Goal: Task Accomplishment & Management: Use online tool/utility

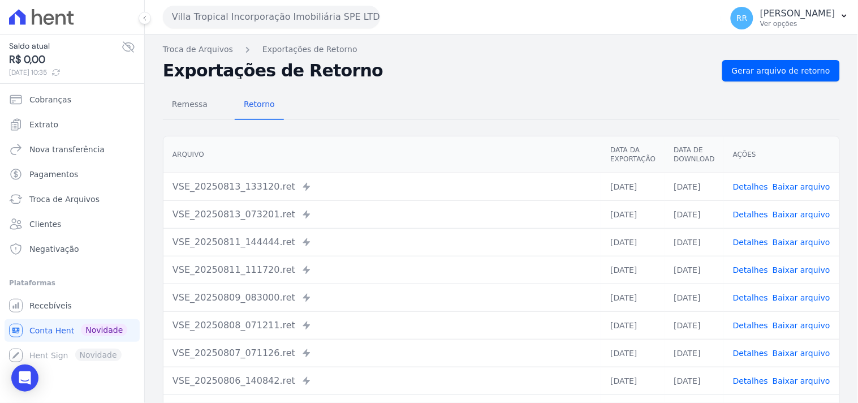
click at [327, 92] on div "Remessa Retorno" at bounding box center [501, 104] width 677 height 29
click at [256, 9] on button "Villa Tropical Incorporação Imobiliária SPE LTDA" at bounding box center [271, 17] width 217 height 23
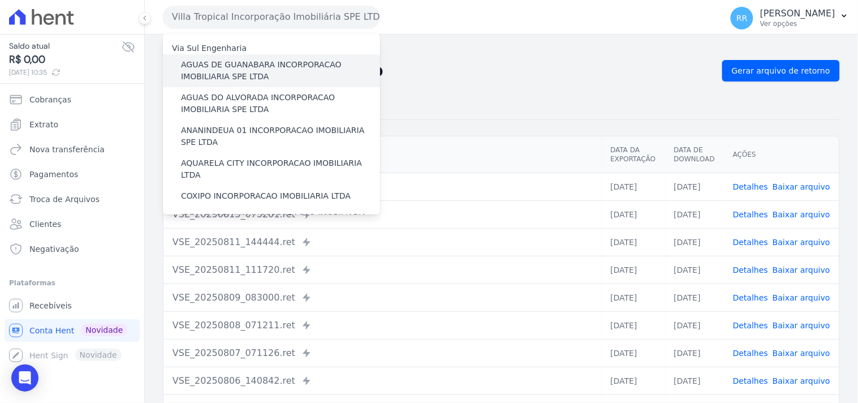
click at [234, 63] on label "AGUAS DE GUANABARA INCORPORACAO IMOBILIARIA SPE LTDA" at bounding box center [280, 71] width 199 height 24
click at [0, 0] on input "AGUAS DE GUANABARA INCORPORACAO IMOBILIARIA SPE LTDA" at bounding box center [0, 0] width 0 height 0
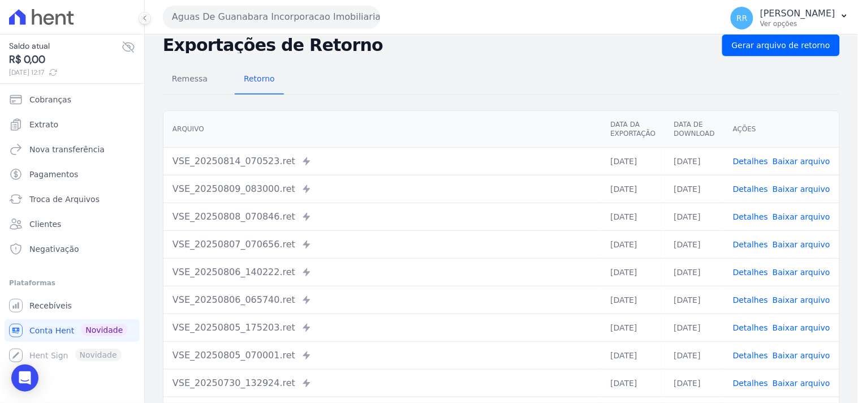
scroll to position [13, 0]
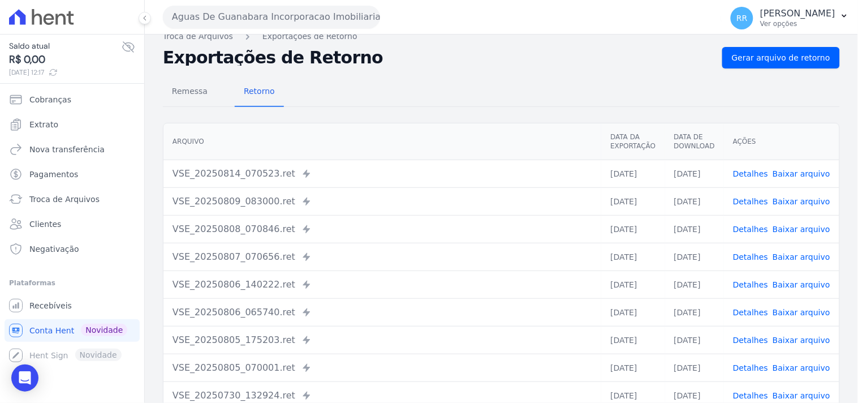
click at [489, 105] on div "Remessa Retorno" at bounding box center [501, 91] width 677 height 29
click at [429, 115] on div "Remessa Retorno [GEOGRAPHIC_DATA] Data da Exportação Data de Download Ações VSE…" at bounding box center [501, 272] width 677 height 409
click at [213, 38] on link "Troca de Arquivos" at bounding box center [198, 37] width 70 height 12
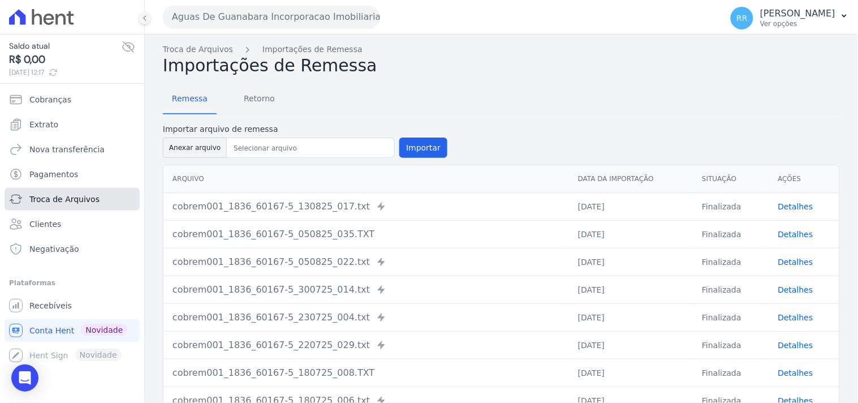
click at [75, 189] on link "Troca de Arquivos" at bounding box center [72, 199] width 135 height 23
click at [241, 95] on span "Retorno" at bounding box center [259, 98] width 45 height 23
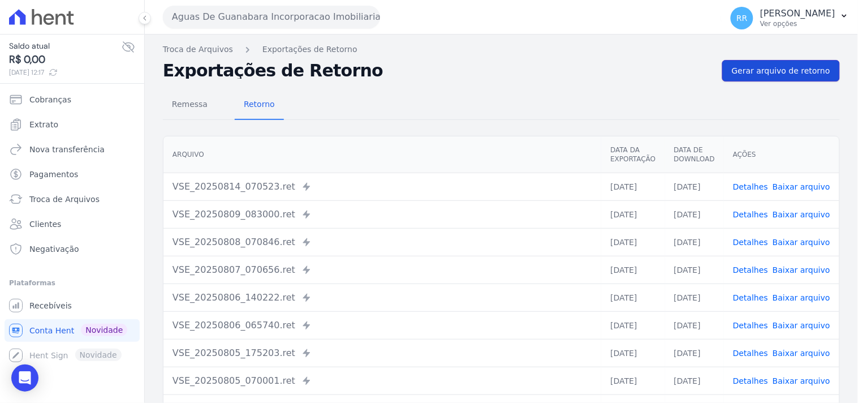
click at [820, 80] on link "Gerar arquivo de retorno" at bounding box center [781, 70] width 118 height 21
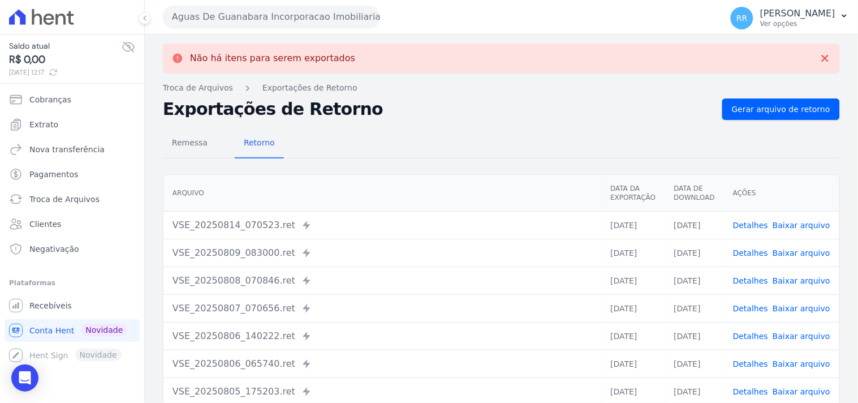
click at [274, 12] on button "Aguas De Guanabara Incorporacao Imobiliaria SPE LTDA" at bounding box center [271, 17] width 217 height 23
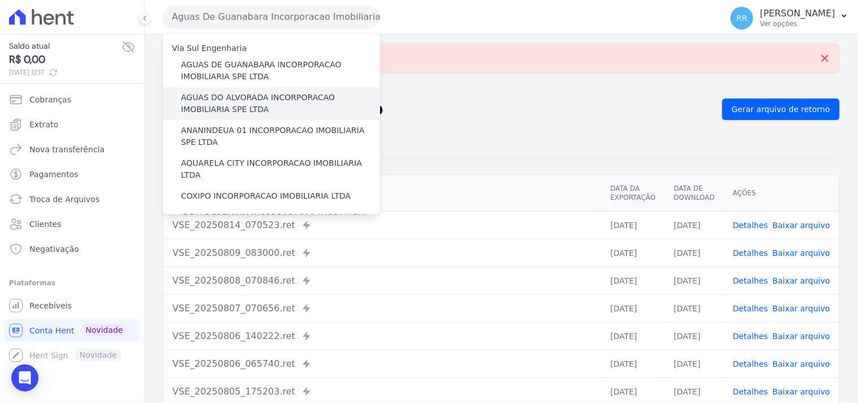
click at [266, 95] on label "AGUAS DO ALVORADA INCORPORACAO IMOBILIARIA SPE LTDA" at bounding box center [280, 104] width 199 height 24
click at [0, 0] on input "AGUAS DO ALVORADA INCORPORACAO IMOBILIARIA SPE LTDA" at bounding box center [0, 0] width 0 height 0
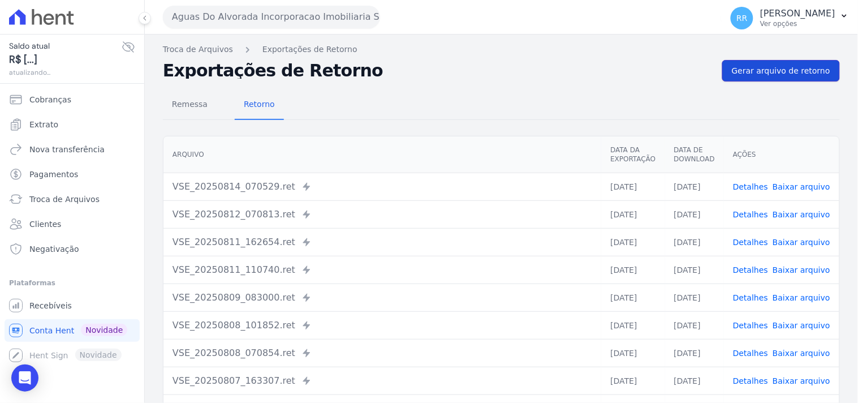
click at [814, 61] on link "Gerar arquivo de retorno" at bounding box center [781, 70] width 118 height 21
click at [765, 76] on span "Gerar arquivo de retorno" at bounding box center [781, 70] width 98 height 11
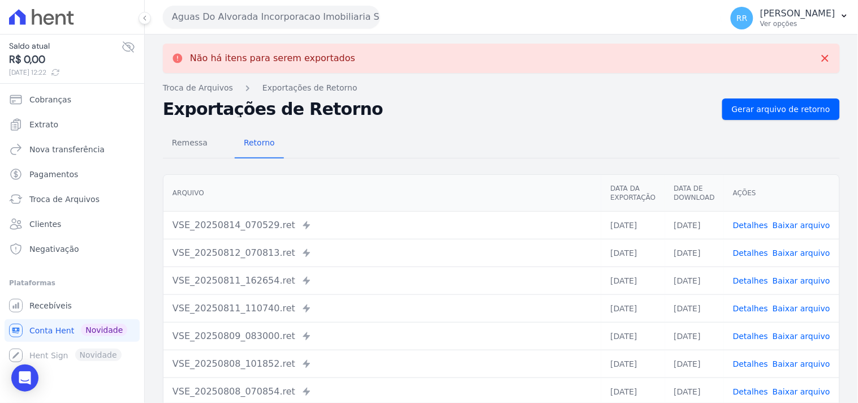
click at [240, 23] on button "Aguas Do Alvorada Incorporacao Imobiliaria SPE LTDA" at bounding box center [271, 17] width 217 height 23
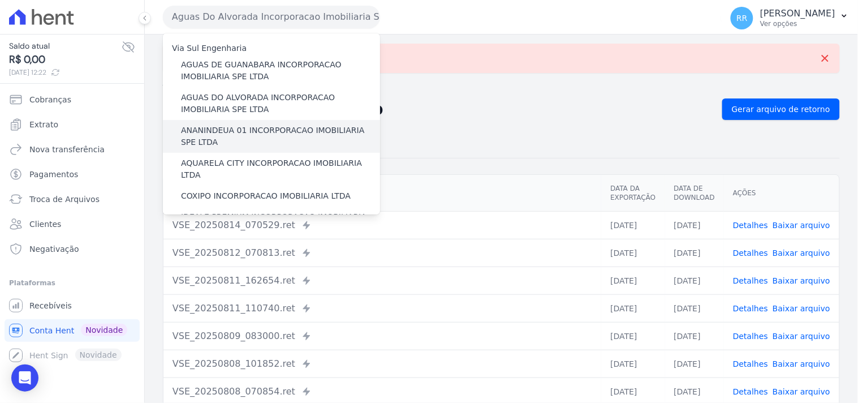
click at [227, 126] on label "ANANINDEUA 01 INCORPORACAO IMOBILIARIA SPE LTDA" at bounding box center [280, 136] width 199 height 24
click at [0, 0] on input "ANANINDEUA 01 INCORPORACAO IMOBILIARIA SPE LTDA" at bounding box center [0, 0] width 0 height 0
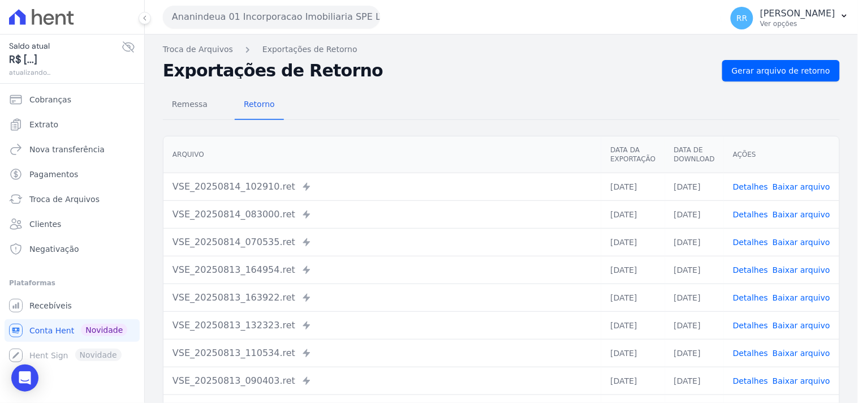
click at [760, 48] on nav "Troca de Arquivos Exportações de Retorno" at bounding box center [501, 50] width 677 height 12
click at [758, 58] on div "Troca de Arquivos Exportações de Retorno Exportações de Retorno Gerar arquivo d…" at bounding box center [501, 266] width 713 height 465
click at [758, 77] on link "Gerar arquivo de retorno" at bounding box center [781, 70] width 118 height 21
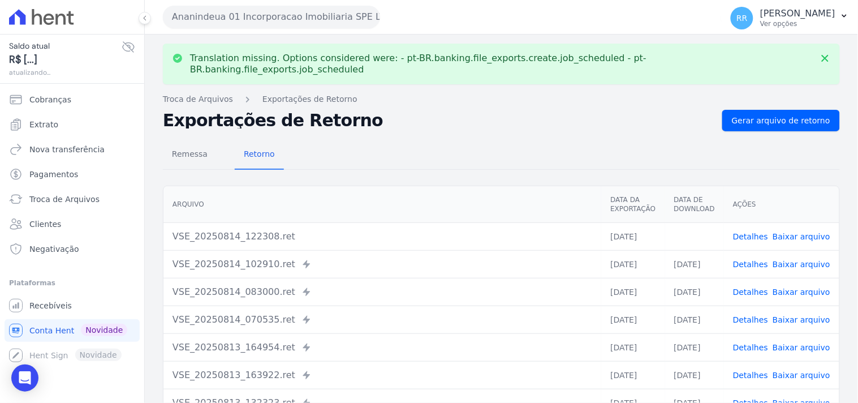
click at [813, 232] on link "Baixar arquivo" at bounding box center [801, 236] width 58 height 9
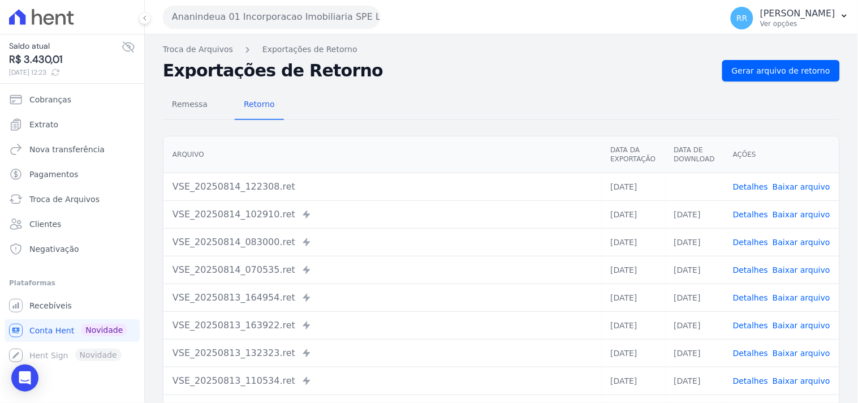
click at [417, 100] on div "Remessa Retorno" at bounding box center [501, 104] width 677 height 29
click at [244, 17] on button "Ananindeua 01 Incorporacao Imobiliaria SPE LTDA" at bounding box center [271, 17] width 217 height 23
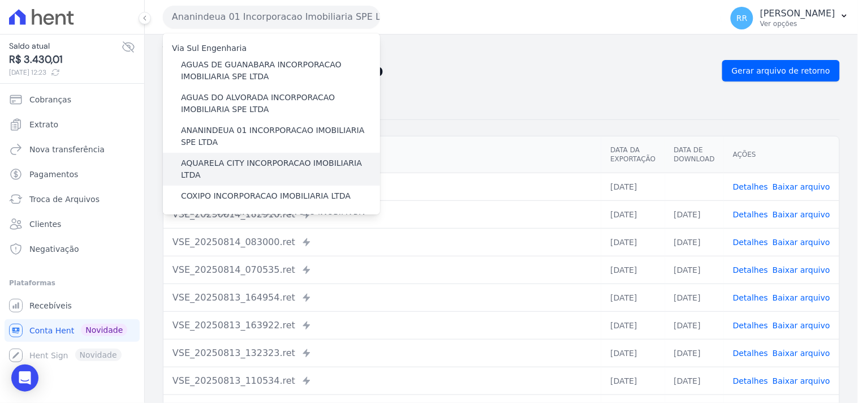
click at [228, 163] on label "AQUARELA CITY INCORPORACAO IMOBILIARIA LTDA" at bounding box center [280, 169] width 199 height 24
click at [0, 0] on input "AQUARELA CITY INCORPORACAO IMOBILIARIA LTDA" at bounding box center [0, 0] width 0 height 0
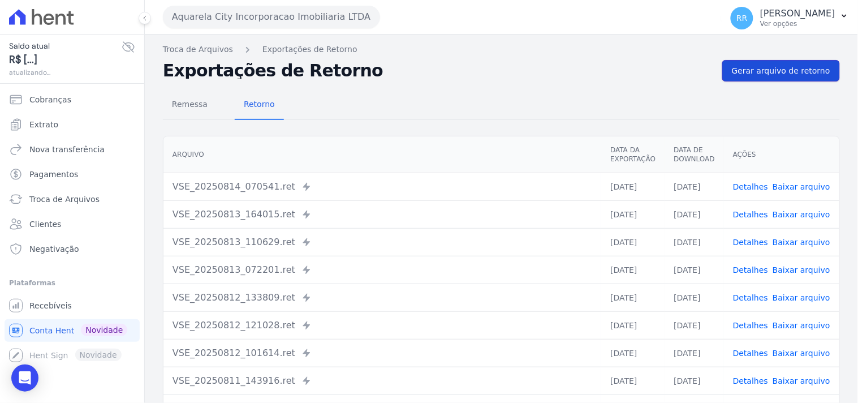
click at [751, 75] on span "Gerar arquivo de retorno" at bounding box center [781, 70] width 98 height 11
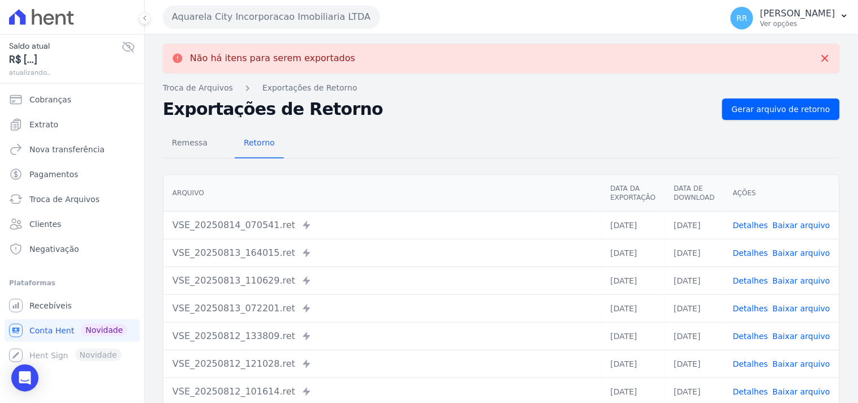
click at [265, 19] on button "Aquarela City Incorporacao Imobiliaria LTDA" at bounding box center [271, 17] width 217 height 23
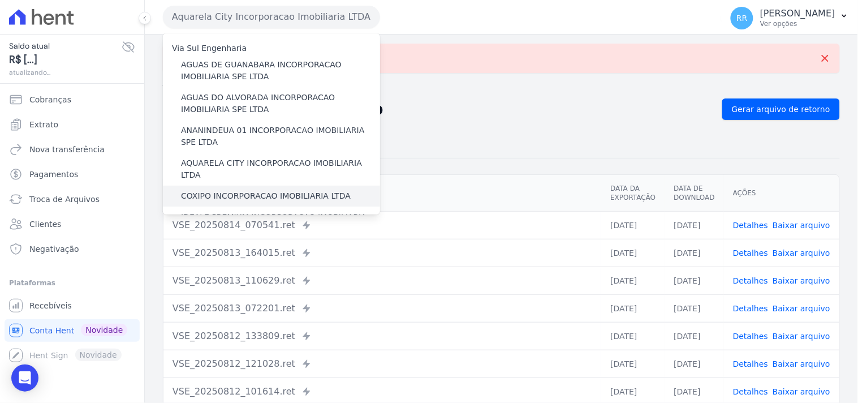
click at [205, 190] on label "COXIPO INCORPORACAO IMOBILIARIA LTDA" at bounding box center [266, 196] width 170 height 12
click at [0, 0] on input "COXIPO INCORPORACAO IMOBILIARIA LTDA" at bounding box center [0, 0] width 0 height 0
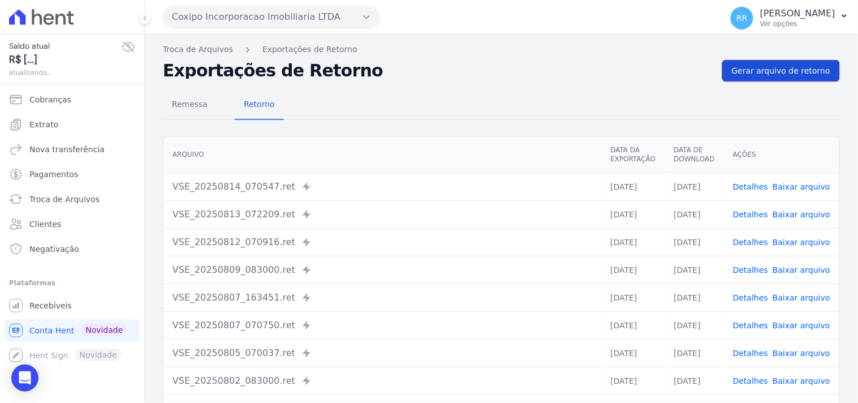
click at [775, 61] on link "Gerar arquivo de retorno" at bounding box center [781, 70] width 118 height 21
click at [778, 72] on span "Gerar arquivo de retorno" at bounding box center [781, 70] width 98 height 11
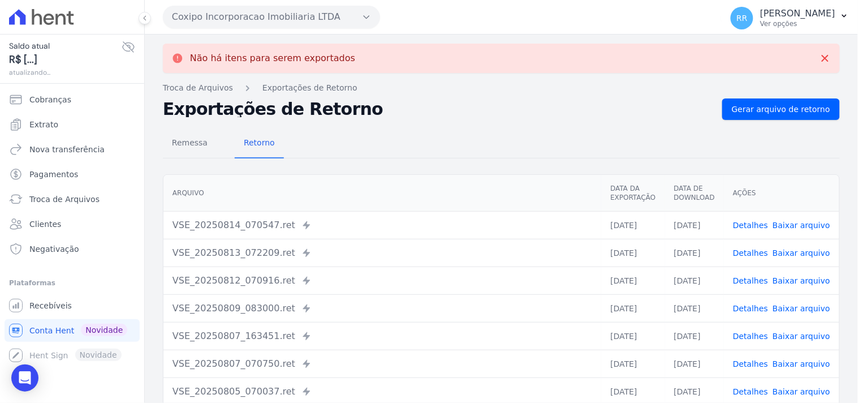
click at [290, 14] on button "Coxipo Incorporacao Imobiliaria LTDA" at bounding box center [271, 17] width 217 height 23
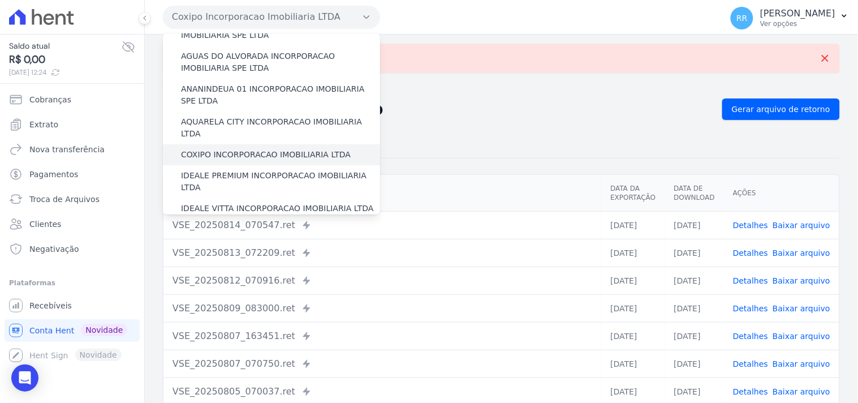
scroll to position [42, 0]
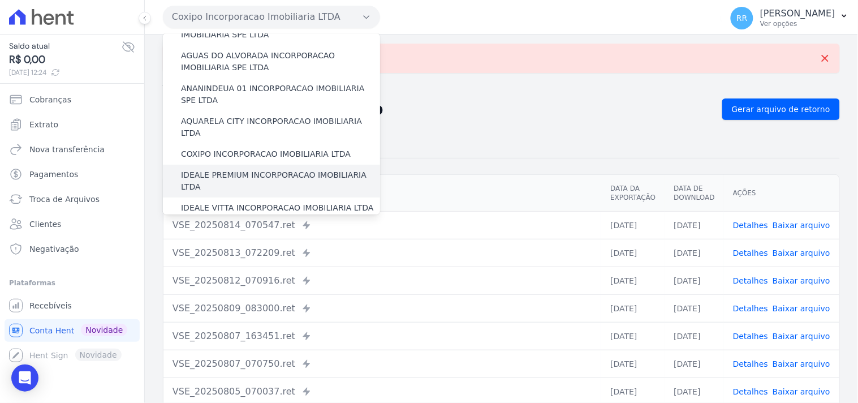
click at [207, 169] on label "IDEALE PREMIUM INCORPORACAO IMOBILIARIA LTDA" at bounding box center [280, 181] width 199 height 24
click at [0, 0] on input "IDEALE PREMIUM INCORPORACAO IMOBILIARIA LTDA" at bounding box center [0, 0] width 0 height 0
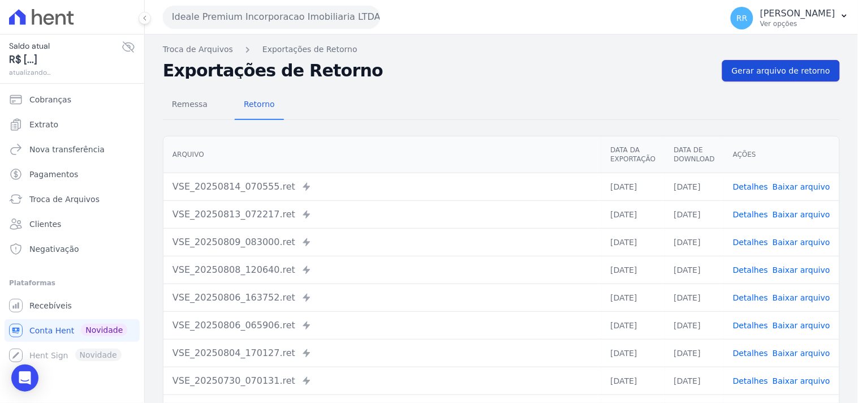
click at [783, 69] on span "Gerar arquivo de retorno" at bounding box center [781, 70] width 98 height 11
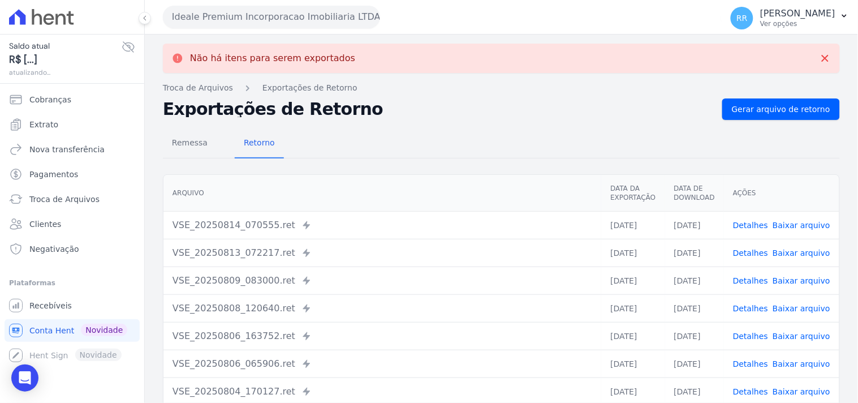
click at [260, 13] on button "Ideale Premium Incorporacao Imobiliaria LTDA" at bounding box center [271, 17] width 217 height 23
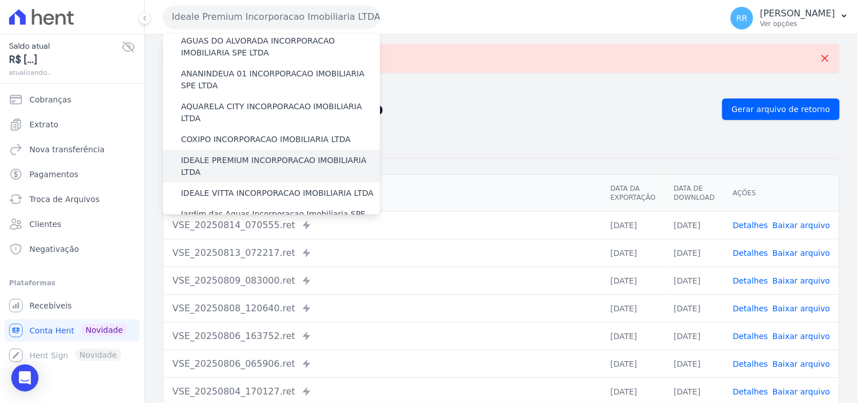
scroll to position [63, 0]
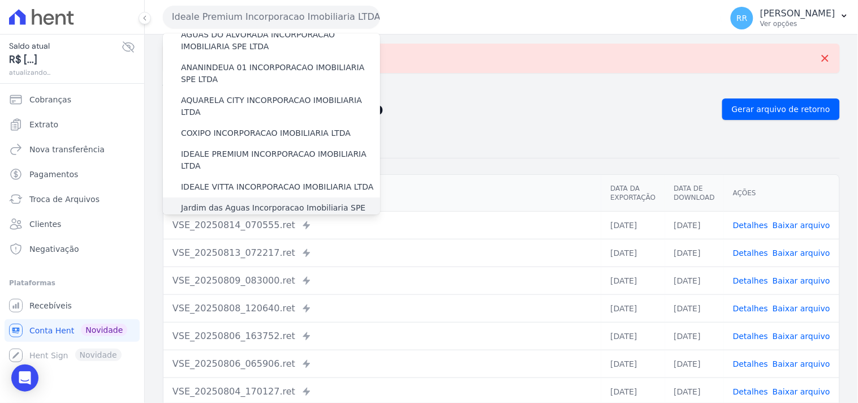
click at [212, 202] on label "Jardim das Aguas Incorporacao Imobiliaria SPE LTDA" at bounding box center [280, 214] width 199 height 24
click at [0, 0] on input "Jardim das Aguas Incorporacao Imobiliaria SPE LTDA" at bounding box center [0, 0] width 0 height 0
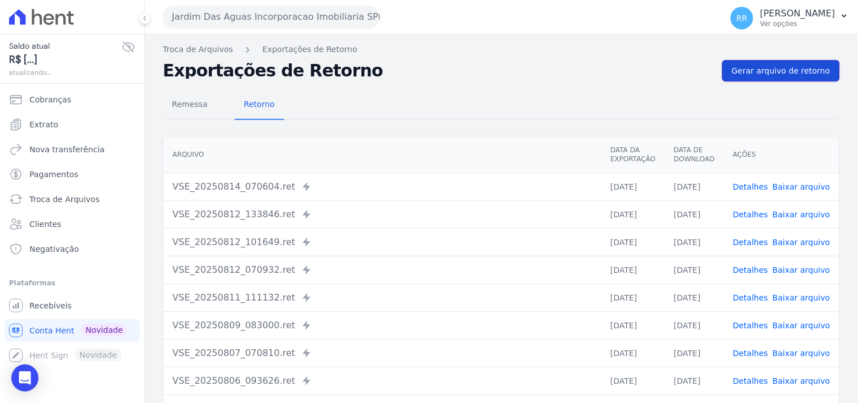
click at [758, 63] on link "Gerar arquivo de retorno" at bounding box center [781, 70] width 118 height 21
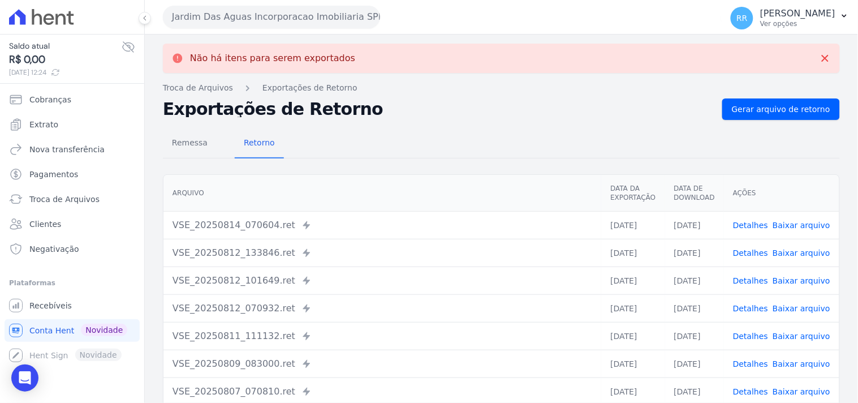
click at [179, 21] on button "Jardim Das Aguas Incorporacao Imobiliaria SPE LTDA" at bounding box center [271, 17] width 217 height 23
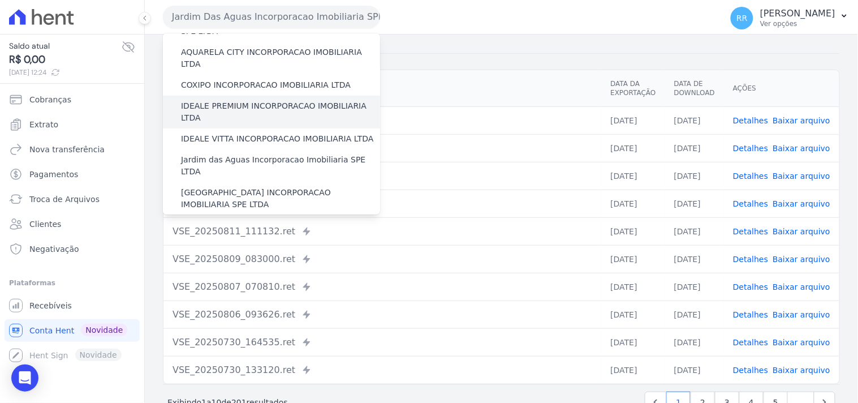
scroll to position [167, 0]
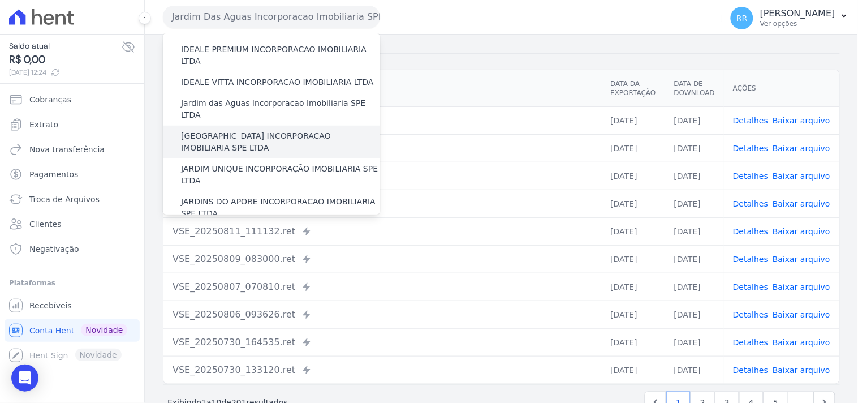
click at [236, 130] on label "[GEOGRAPHIC_DATA] INCORPORACAO IMOBILIARIA SPE LTDA" at bounding box center [280, 142] width 199 height 24
click at [0, 0] on input "[GEOGRAPHIC_DATA] INCORPORACAO IMOBILIARIA SPE LTDA" at bounding box center [0, 0] width 0 height 0
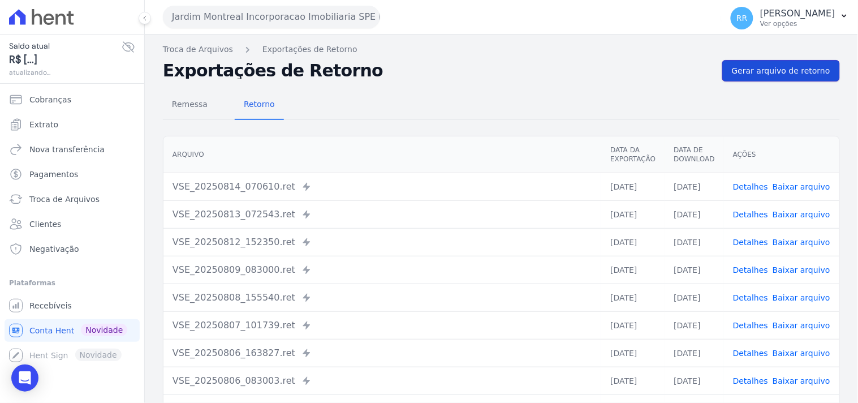
click at [763, 77] on link "Gerar arquivo de retorno" at bounding box center [781, 70] width 118 height 21
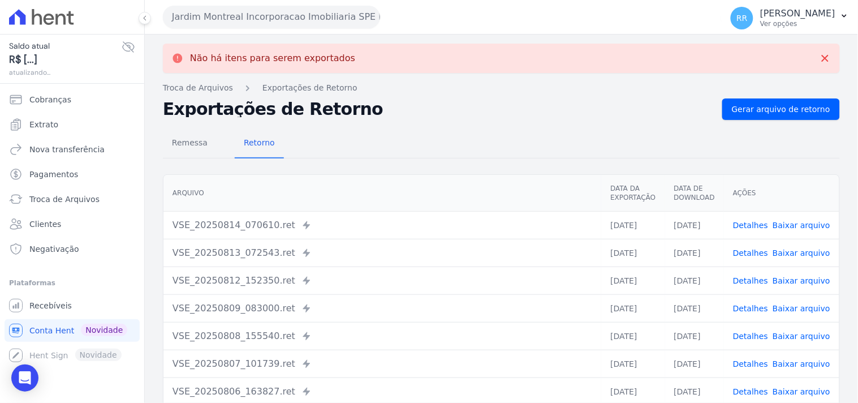
click at [215, 20] on button "Jardim Montreal Incorporacao Imobiliaria SPE LTDA" at bounding box center [271, 17] width 217 height 23
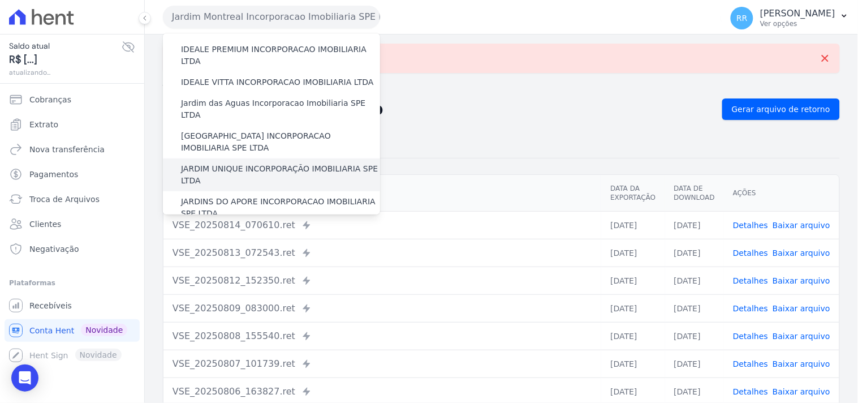
click at [249, 163] on label "JARDIM UNIQUE INCORPORAÇÃO IMOBILIARIA SPE LTDA" at bounding box center [280, 175] width 199 height 24
click at [0, 0] on input "JARDIM UNIQUE INCORPORAÇÃO IMOBILIARIA SPE LTDA" at bounding box center [0, 0] width 0 height 0
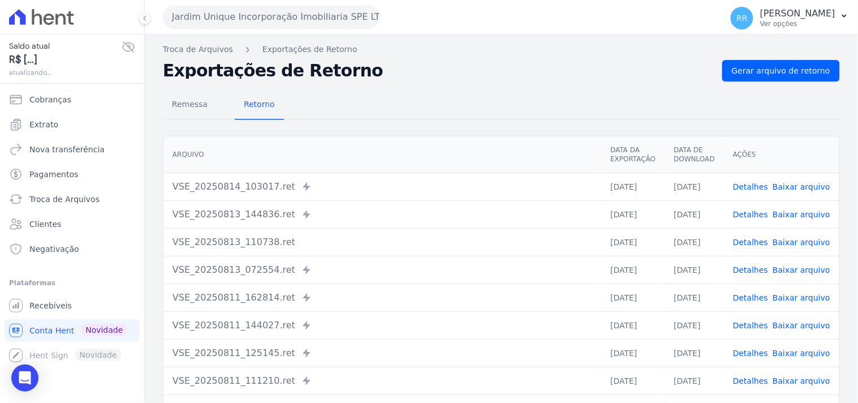
click at [775, 83] on div "Remessa Retorno [GEOGRAPHIC_DATA] Data da Exportação Data de Download Ações VSE…" at bounding box center [501, 285] width 677 height 409
click at [781, 72] on span "Gerar arquivo de retorno" at bounding box center [781, 70] width 98 height 11
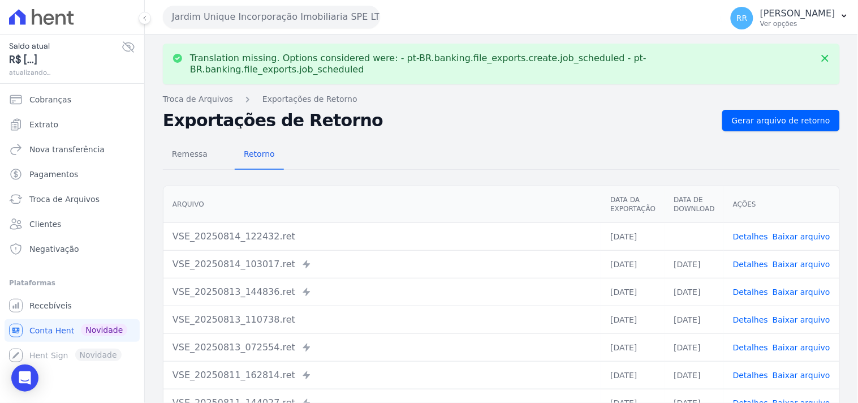
click at [801, 232] on link "Baixar arquivo" at bounding box center [801, 236] width 58 height 9
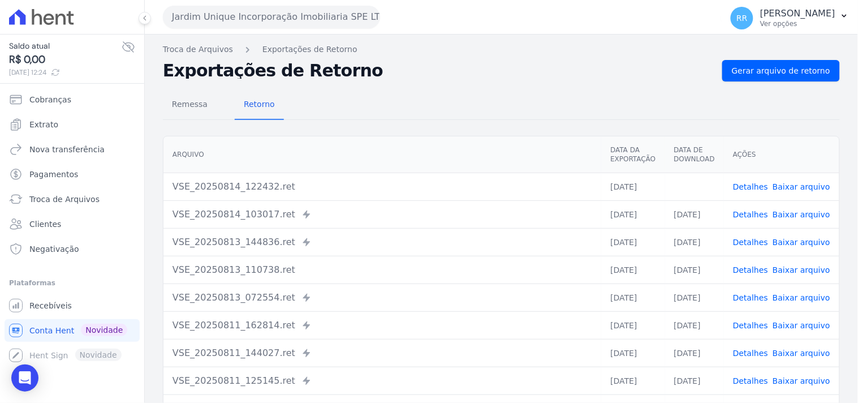
click at [408, 94] on div "Remessa Retorno" at bounding box center [501, 104] width 677 height 29
click at [257, 21] on button "Jardim Unique Incorporação Imobiliaria SPE LTDA" at bounding box center [271, 17] width 217 height 23
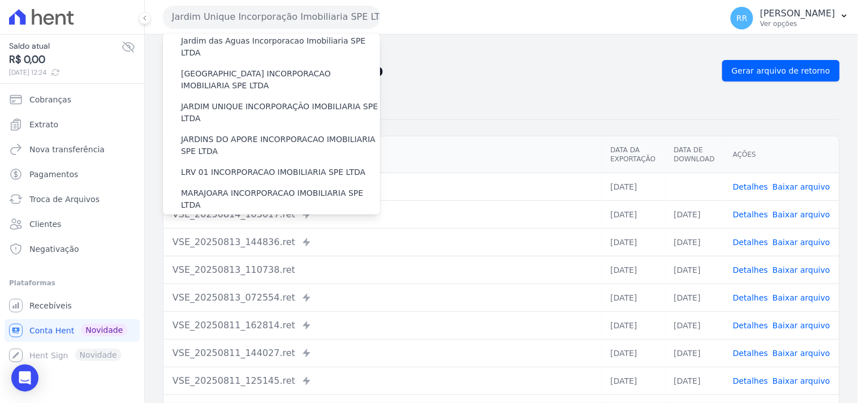
scroll to position [230, 0]
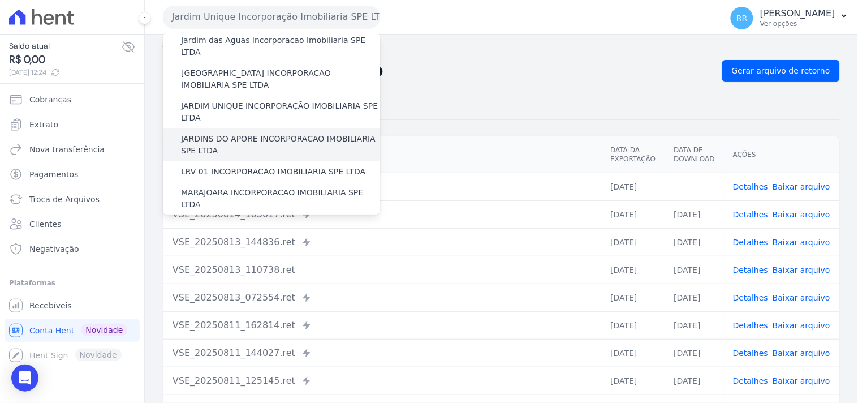
click at [234, 133] on label "JARDINS DO APORE INCORPORACAO IMOBILIARIA SPE LTDA" at bounding box center [280, 145] width 199 height 24
click at [0, 0] on input "JARDINS DO APORE INCORPORACAO IMOBILIARIA SPE LTDA" at bounding box center [0, 0] width 0 height 0
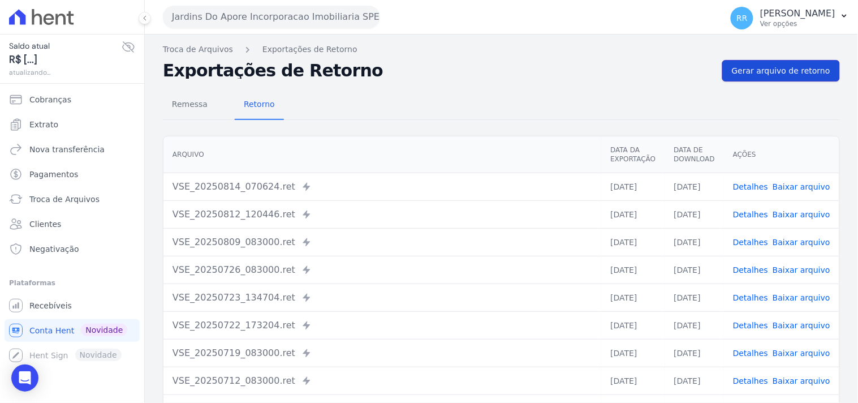
click at [741, 74] on span "Gerar arquivo de retorno" at bounding box center [781, 70] width 98 height 11
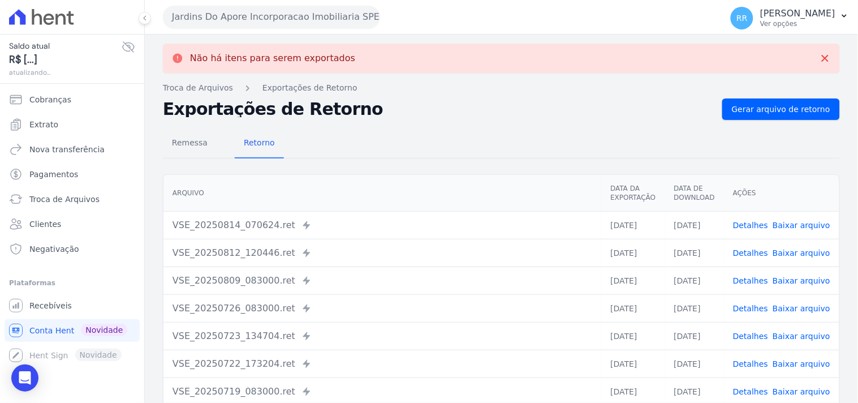
click at [219, 15] on button "Jardins Do Apore Incorporacao Imobiliaria SPE LTDA" at bounding box center [271, 17] width 217 height 23
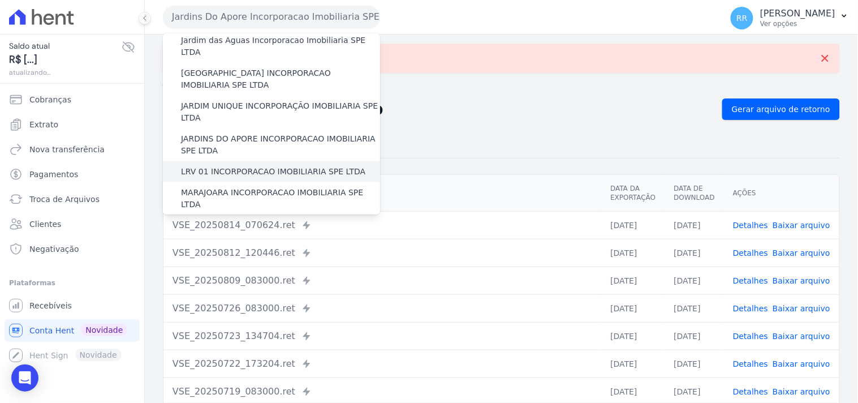
click at [278, 166] on label "LRV 01 INCORPORACAO IMOBILIARIA SPE LTDA" at bounding box center [273, 172] width 184 height 12
click at [0, 0] on input "LRV 01 INCORPORACAO IMOBILIARIA SPE LTDA" at bounding box center [0, 0] width 0 height 0
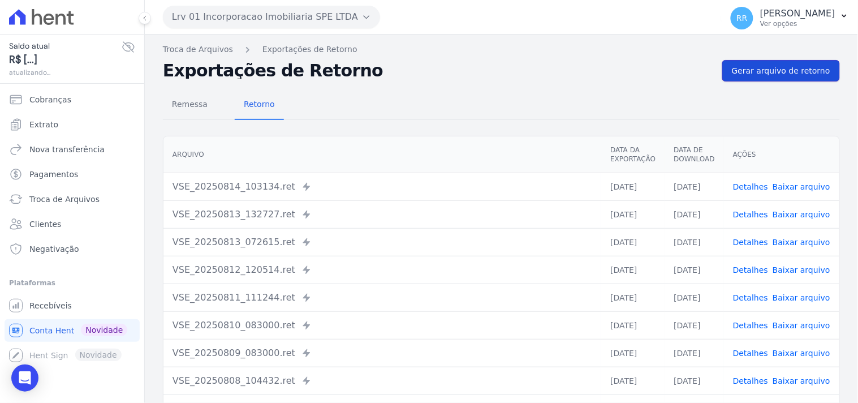
click at [788, 75] on span "Gerar arquivo de retorno" at bounding box center [781, 70] width 98 height 11
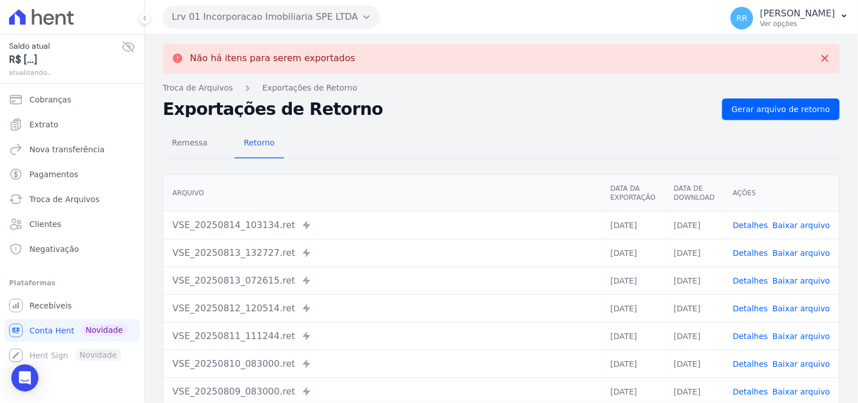
click at [225, 23] on button "Lrv 01 Incorporacao Imobiliaria SPE LTDA" at bounding box center [271, 17] width 217 height 23
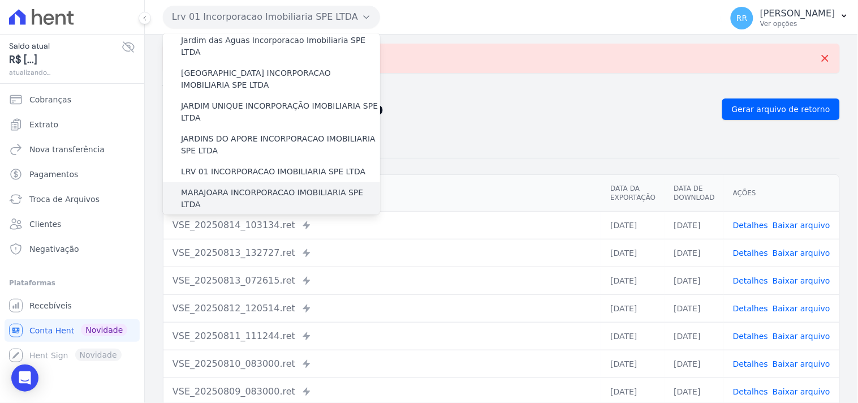
click at [213, 187] on label "MARAJOARA INCORPORACAO IMOBILIARIA SPE LTDA" at bounding box center [280, 199] width 199 height 24
click at [0, 0] on input "MARAJOARA INCORPORACAO IMOBILIARIA SPE LTDA" at bounding box center [0, 0] width 0 height 0
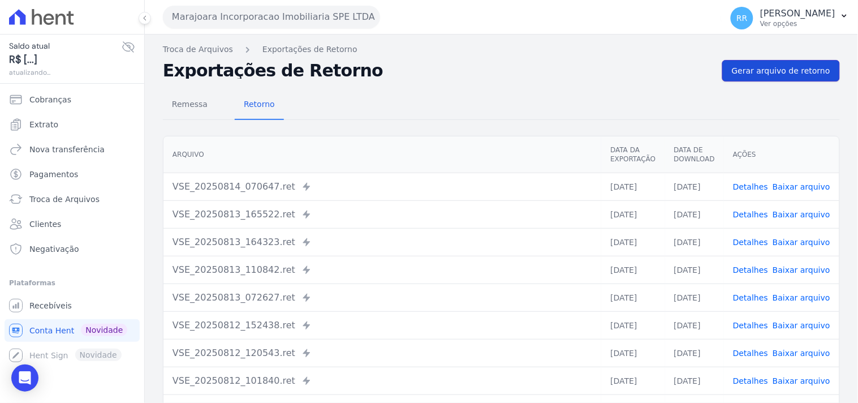
click at [727, 71] on link "Gerar arquivo de retorno" at bounding box center [781, 70] width 118 height 21
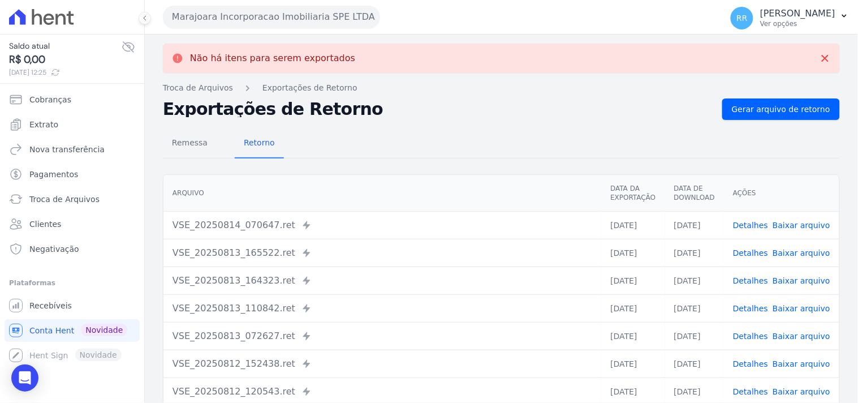
click at [246, 23] on button "Marajoara Incorporacao Imobiliaria SPE LTDA" at bounding box center [271, 17] width 217 height 23
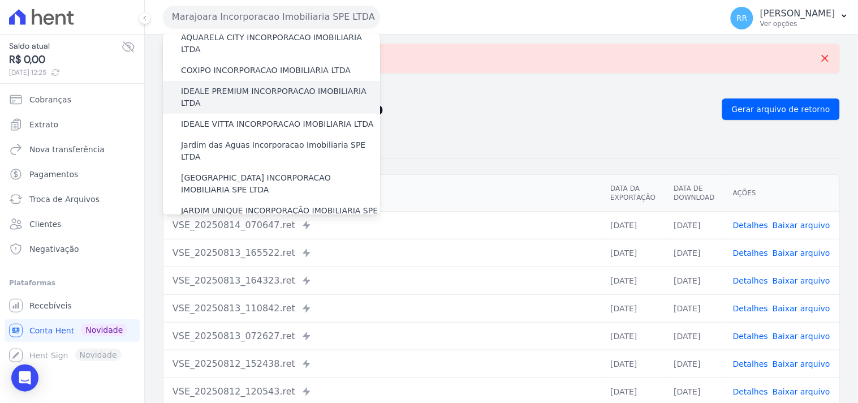
scroll to position [293, 0]
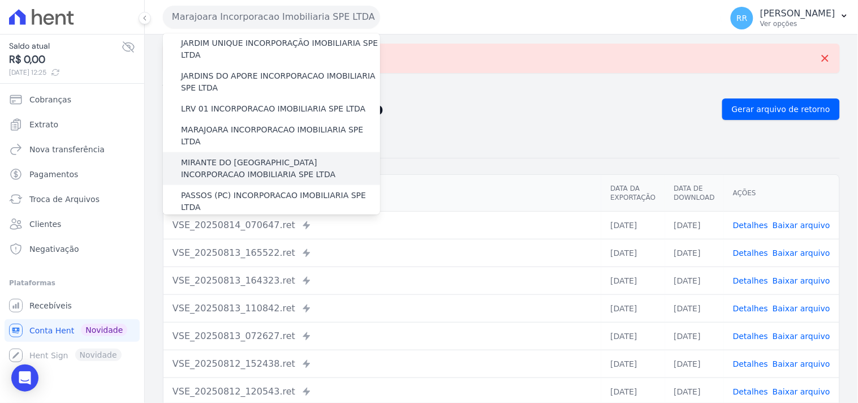
click at [221, 157] on label "MIRANTE DO [GEOGRAPHIC_DATA] INCORPORACAO IMOBILIARIA SPE LTDA" at bounding box center [280, 169] width 199 height 24
click at [0, 0] on input "MIRANTE DO [GEOGRAPHIC_DATA] INCORPORACAO IMOBILIARIA SPE LTDA" at bounding box center [0, 0] width 0 height 0
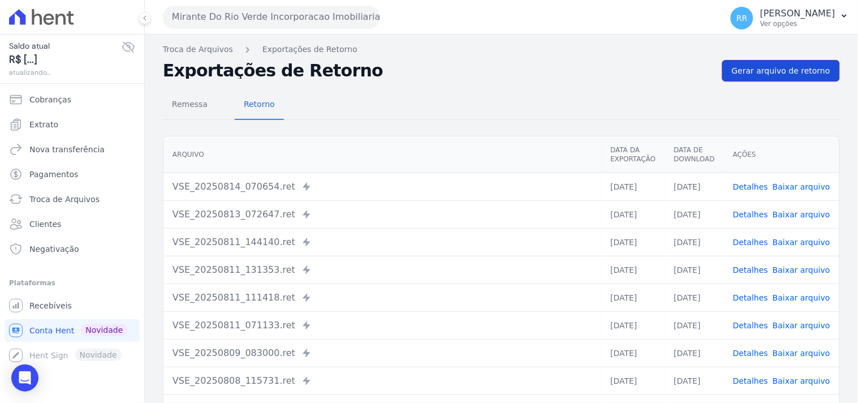
click at [761, 75] on span "Gerar arquivo de retorno" at bounding box center [781, 70] width 98 height 11
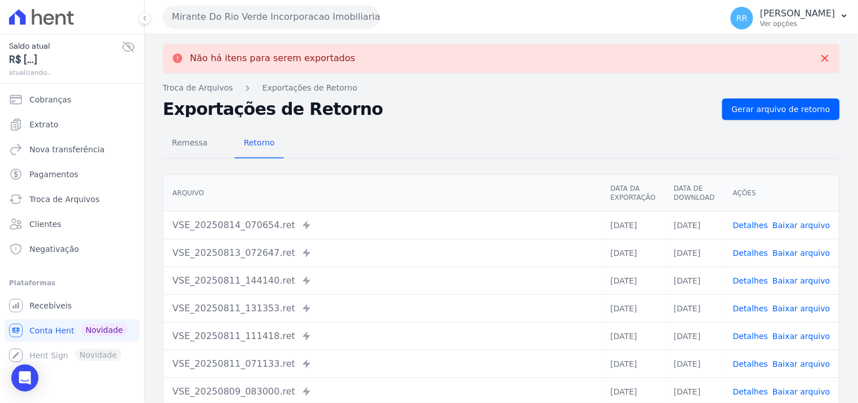
click at [239, 19] on button "Mirante Do Rio Verde Incorporacao Imobiliaria SPE LTDA" at bounding box center [271, 17] width 217 height 23
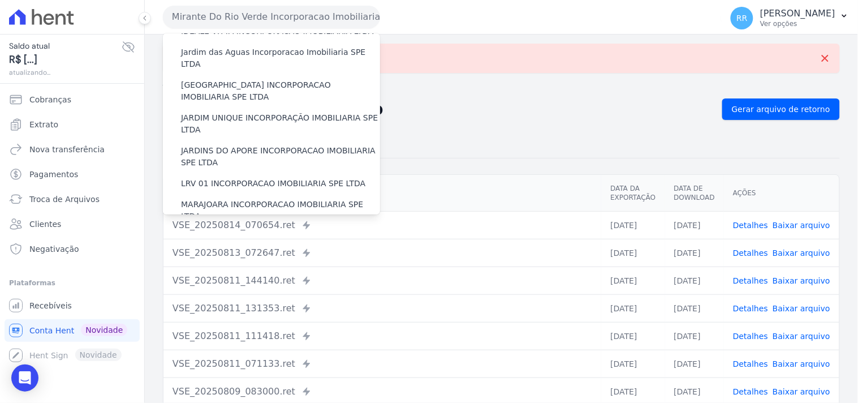
scroll to position [272, 0]
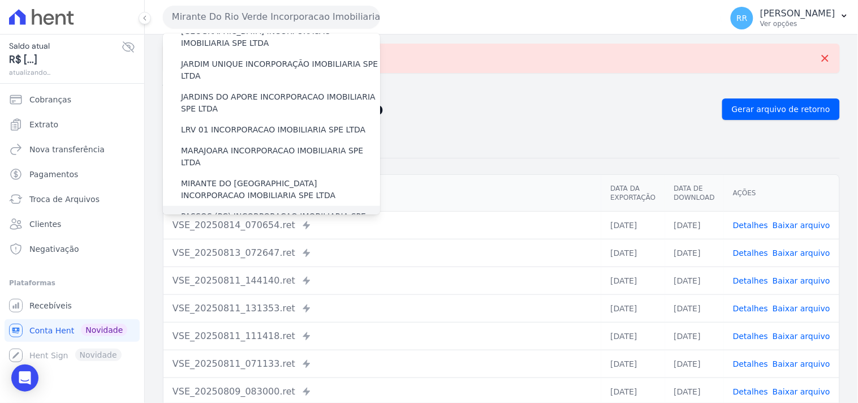
click at [210, 210] on label "PASSOS (PC) INCORPORACAO IMOBILIARIA SPE LTDA" at bounding box center [280, 222] width 199 height 24
click at [0, 0] on input "PASSOS (PC) INCORPORACAO IMOBILIARIA SPE LTDA" at bounding box center [0, 0] width 0 height 0
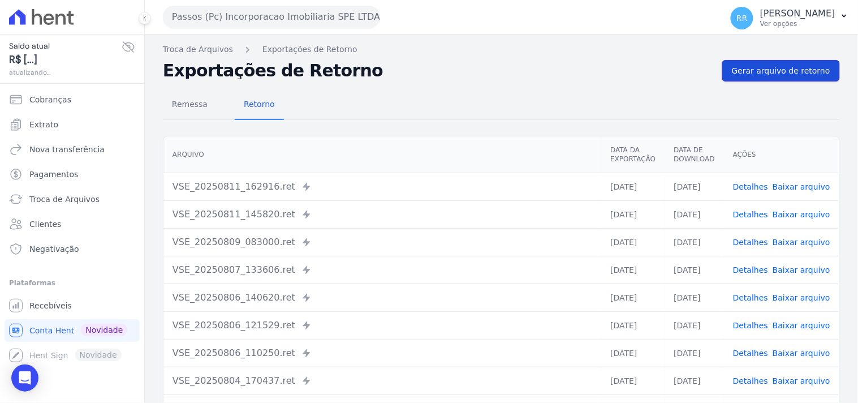
click at [736, 74] on span "Gerar arquivo de retorno" at bounding box center [781, 70] width 98 height 11
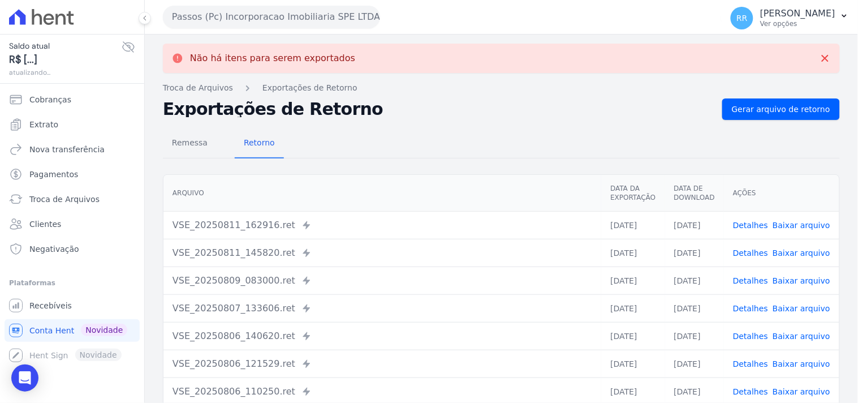
click at [232, 29] on div "Passos (Pc) Incorporacao Imobiliaria SPE LTDA Via Sul Engenharia AGUAS DE [GEOG…" at bounding box center [440, 16] width 554 height 35
click at [232, 19] on button "Passos (Pc) Incorporacao Imobiliaria SPE LTDA" at bounding box center [271, 17] width 217 height 23
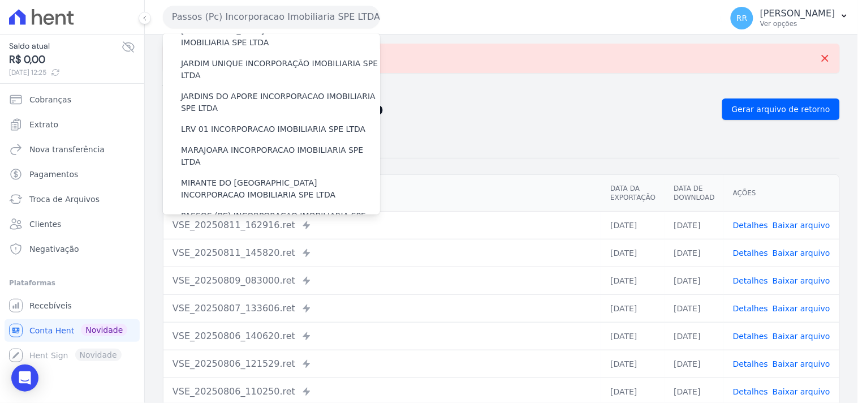
scroll to position [293, 0]
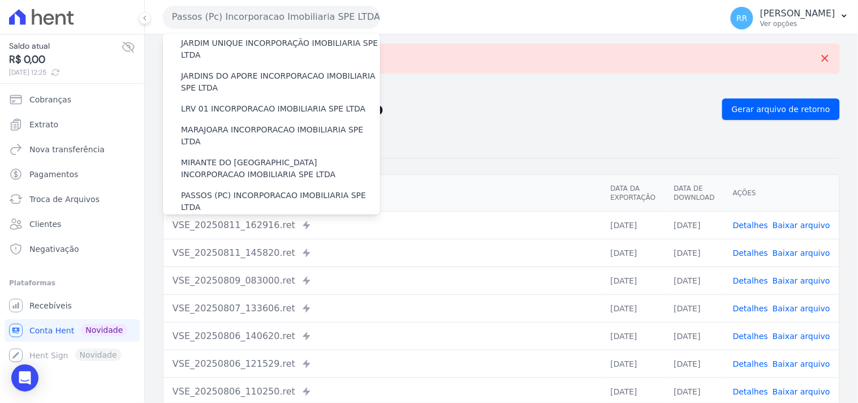
click at [249, 222] on label "POCOS INCORPORACAO IMOBILIARIA LTDA" at bounding box center [264, 228] width 167 height 12
click at [0, 0] on input "POCOS INCORPORACAO IMOBILIARIA LTDA" at bounding box center [0, 0] width 0 height 0
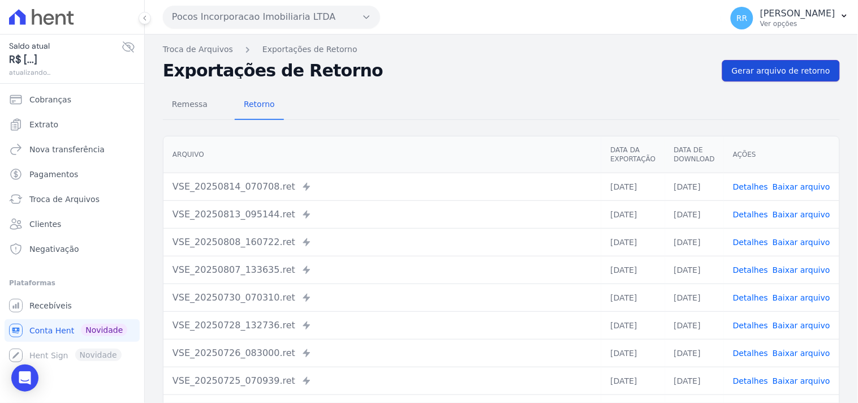
click at [749, 70] on span "Gerar arquivo de retorno" at bounding box center [781, 70] width 98 height 11
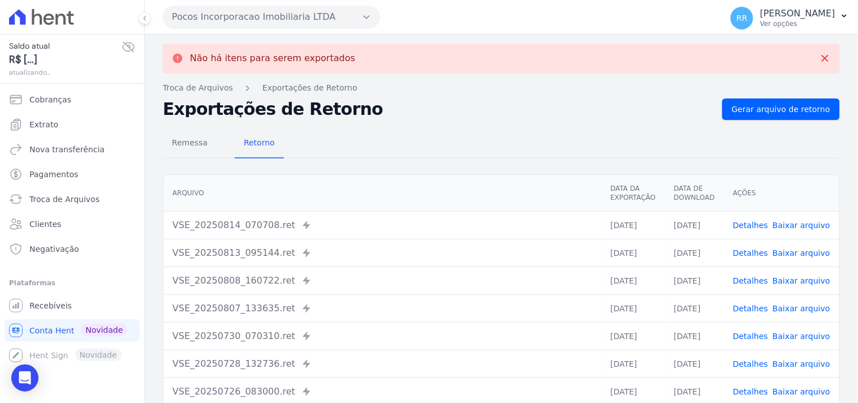
click at [247, 15] on button "Pocos Incorporacao Imobiliaria LTDA" at bounding box center [271, 17] width 217 height 23
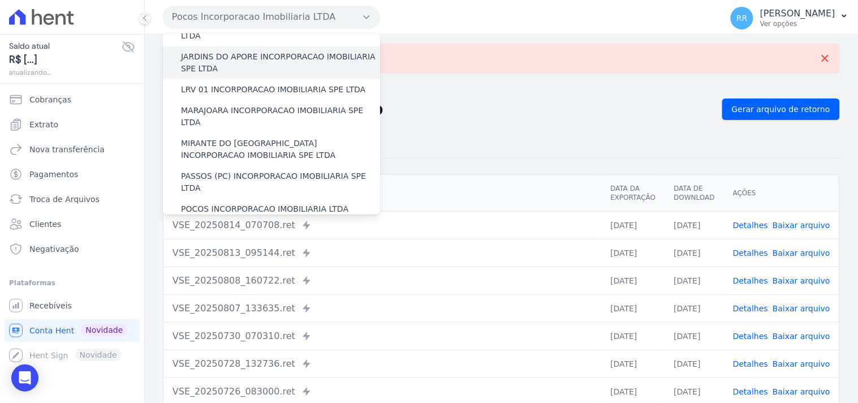
scroll to position [314, 0]
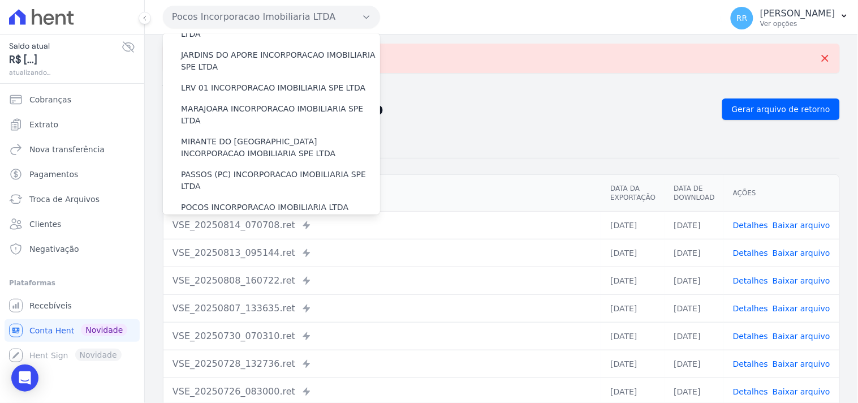
click at [206, 222] on label "RESERVA DO BOSQUE INCORPORACAO IMOBILIARIA SPE LTDA" at bounding box center [280, 234] width 199 height 24
click at [0, 0] on input "RESERVA DO BOSQUE INCORPORACAO IMOBILIARIA SPE LTDA" at bounding box center [0, 0] width 0 height 0
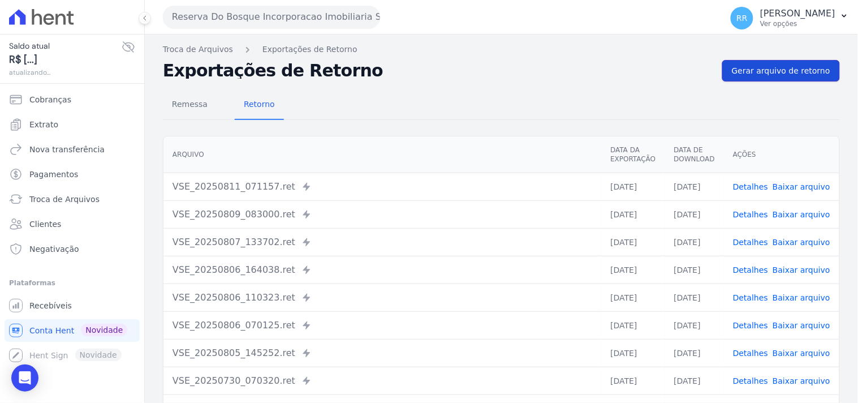
click at [772, 70] on span "Gerar arquivo de retorno" at bounding box center [781, 70] width 98 height 11
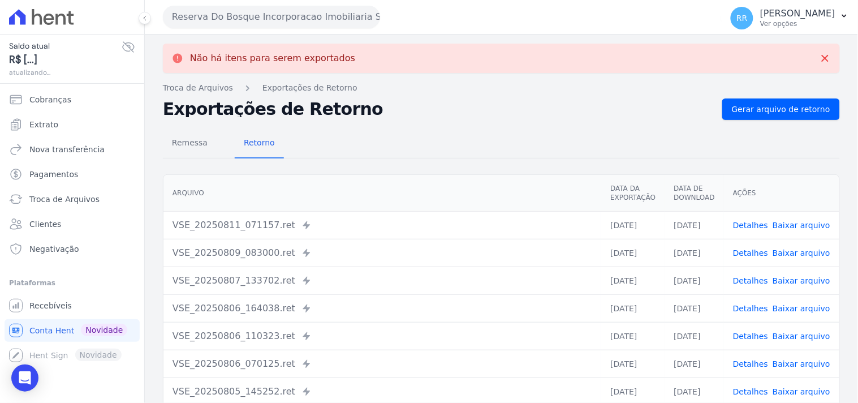
click at [245, 27] on button "Reserva Do Bosque Incorporacao Imobiliaria SPE LTDA" at bounding box center [271, 17] width 217 height 23
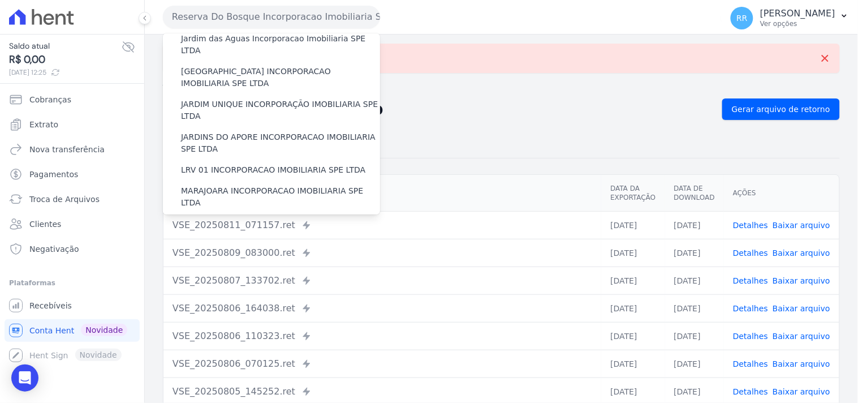
scroll to position [356, 0]
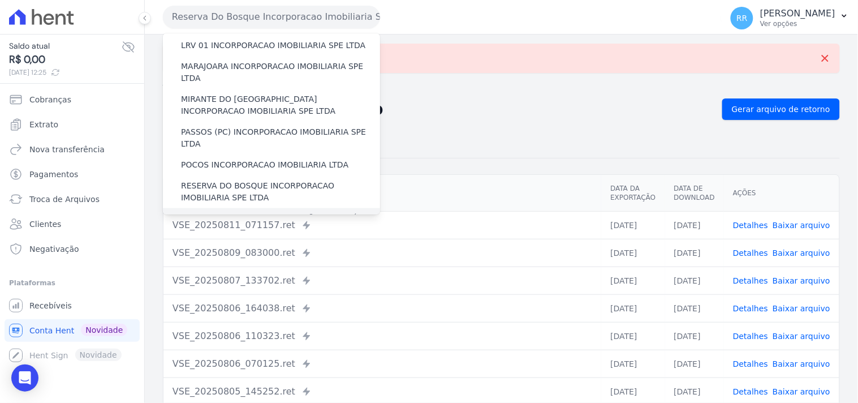
click at [228, 213] on label "RONDONOPOLIS 1 INCORPORAÇÃO IMOBILIÁRIA SPE LTDA" at bounding box center [280, 225] width 199 height 24
click at [0, 0] on input "RONDONOPOLIS 1 INCORPORAÇÃO IMOBILIÁRIA SPE LTDA" at bounding box center [0, 0] width 0 height 0
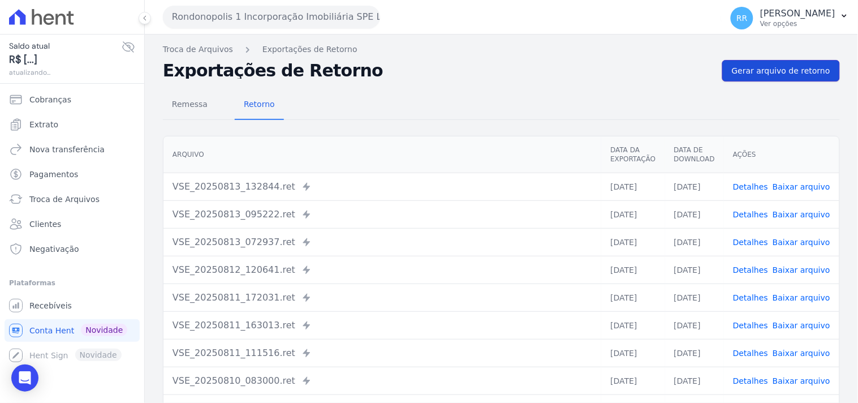
click at [745, 67] on span "Gerar arquivo de retorno" at bounding box center [781, 70] width 98 height 11
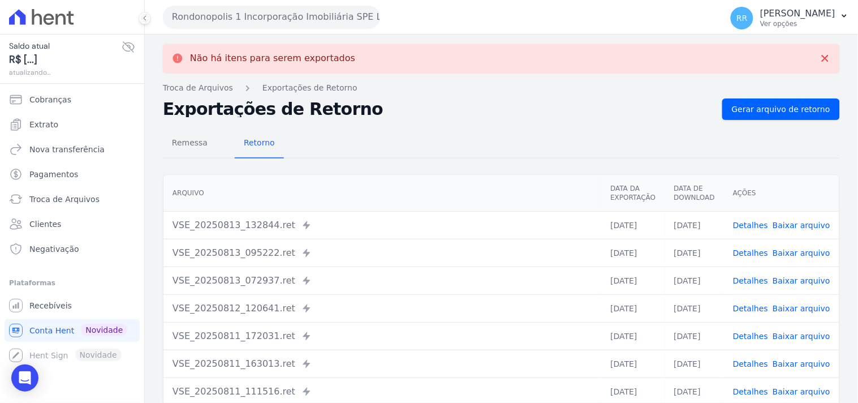
click at [284, 23] on button "Rondonopolis 1 Incorporação Imobiliária SPE LTDA" at bounding box center [271, 17] width 217 height 23
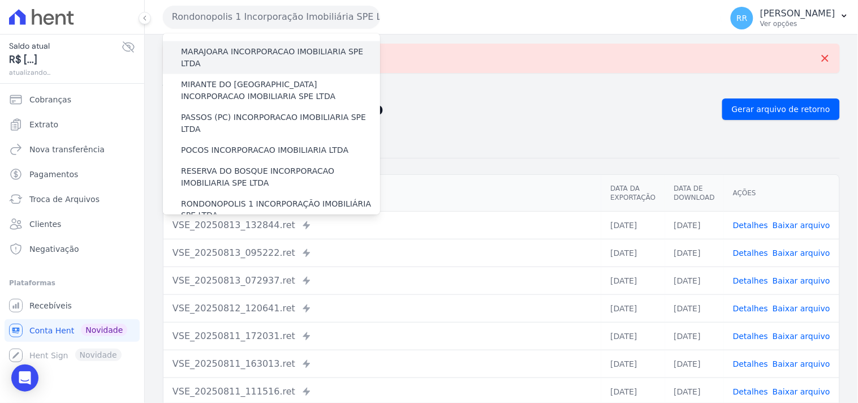
scroll to position [460, 0]
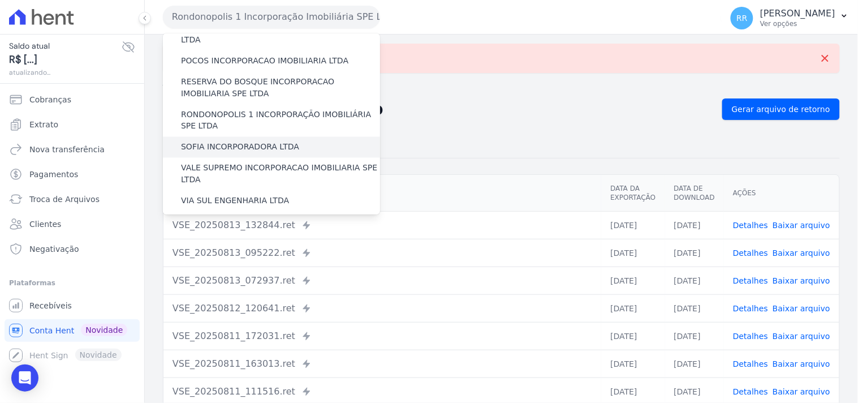
click at [255, 141] on label "SOFIA INCORPORADORA LTDA" at bounding box center [240, 147] width 118 height 12
click at [0, 0] on input "SOFIA INCORPORADORA LTDA" at bounding box center [0, 0] width 0 height 0
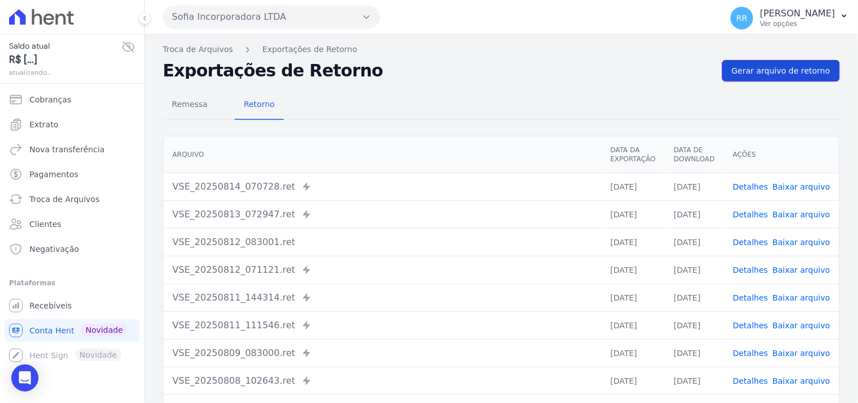
click at [770, 70] on span "Gerar arquivo de retorno" at bounding box center [781, 70] width 98 height 11
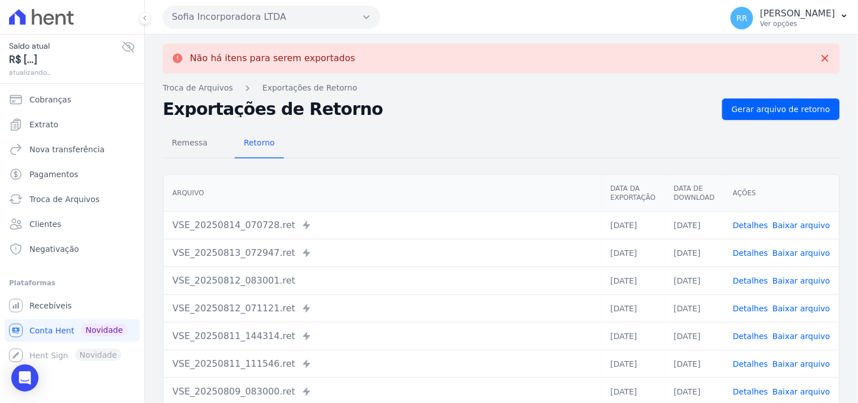
click at [196, 15] on button "Sofia Incorporadora LTDA" at bounding box center [271, 17] width 217 height 23
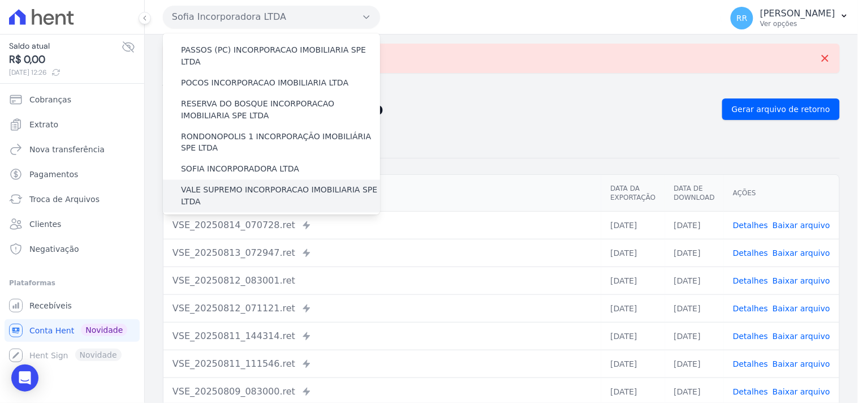
scroll to position [439, 0]
click at [240, 183] on label "VALE SUPREMO INCORPORACAO IMOBILIARIA SPE LTDA" at bounding box center [280, 195] width 199 height 24
click at [0, 0] on input "VALE SUPREMO INCORPORACAO IMOBILIARIA SPE LTDA" at bounding box center [0, 0] width 0 height 0
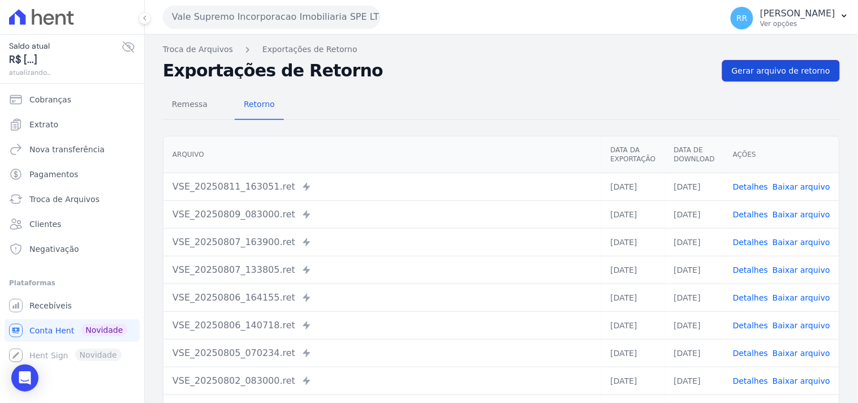
click at [792, 72] on span "Gerar arquivo de retorno" at bounding box center [781, 70] width 98 height 11
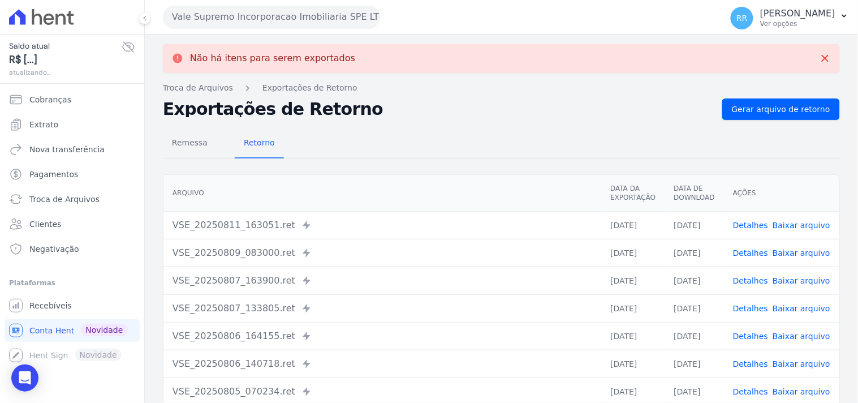
click at [270, 18] on button "Vale Supremo Incorporacao Imobiliaria SPE LTDA" at bounding box center [271, 17] width 217 height 23
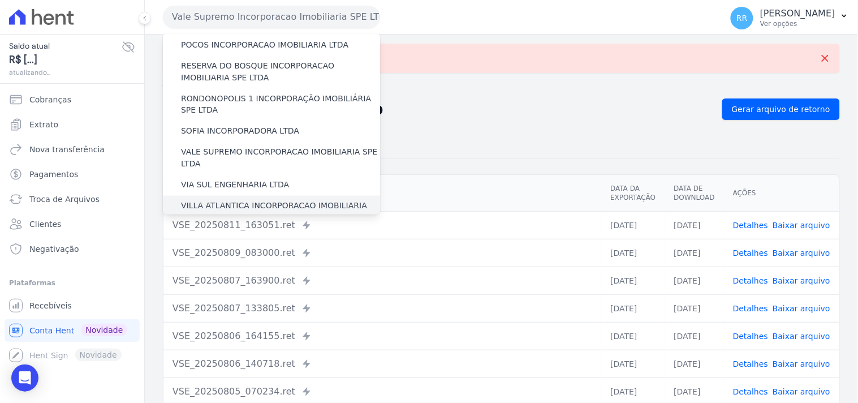
scroll to position [482, 0]
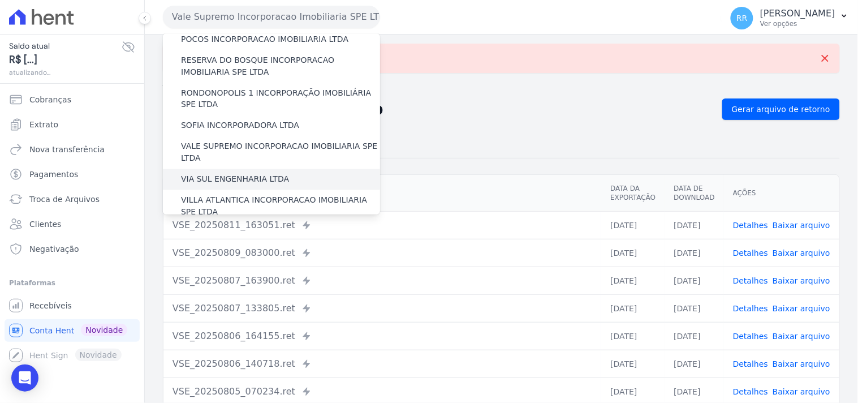
click at [249, 174] on label "VIA SUL ENGENHARIA LTDA" at bounding box center [235, 180] width 108 height 12
click at [0, 0] on input "VIA SUL ENGENHARIA LTDA" at bounding box center [0, 0] width 0 height 0
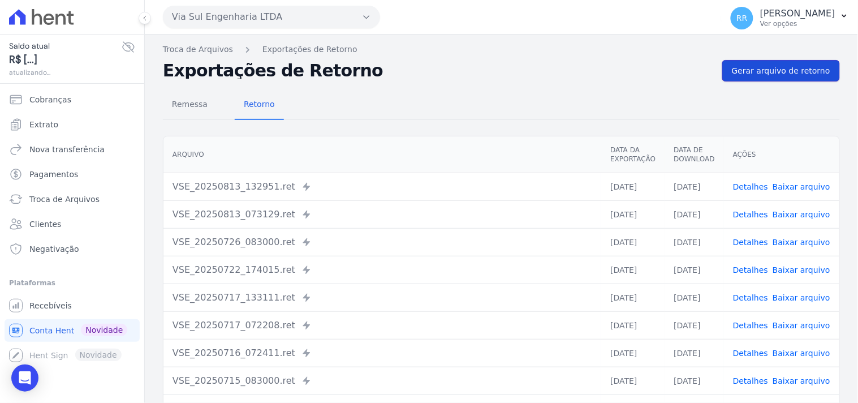
click at [776, 69] on span "Gerar arquivo de retorno" at bounding box center [781, 70] width 98 height 11
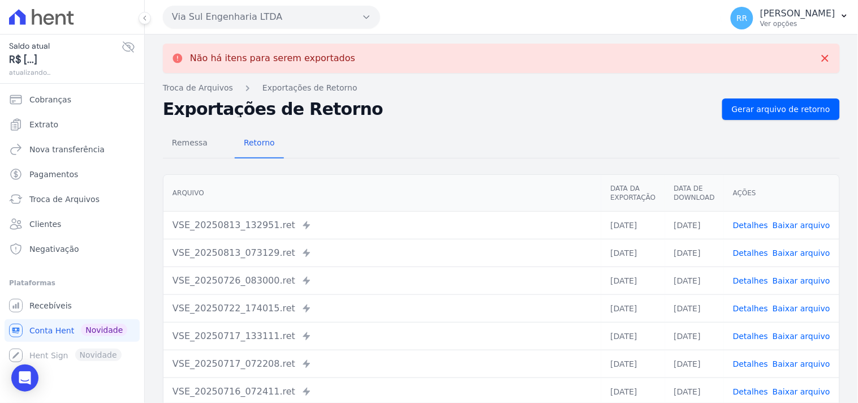
click at [238, 23] on button "Via Sul Engenharia LTDA" at bounding box center [271, 17] width 217 height 23
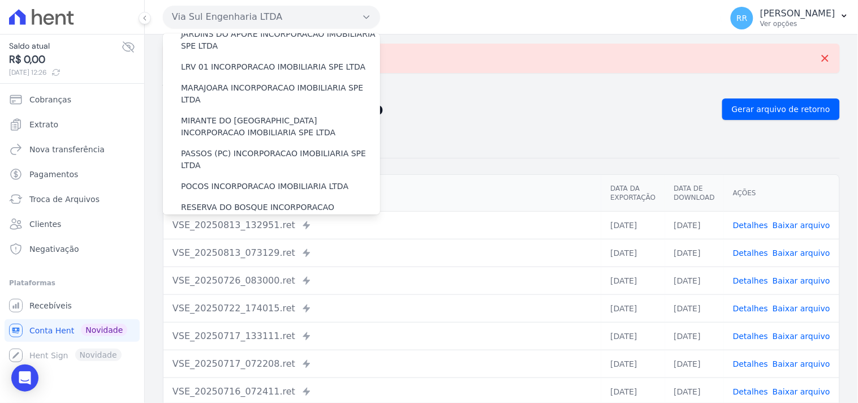
scroll to position [505, 0]
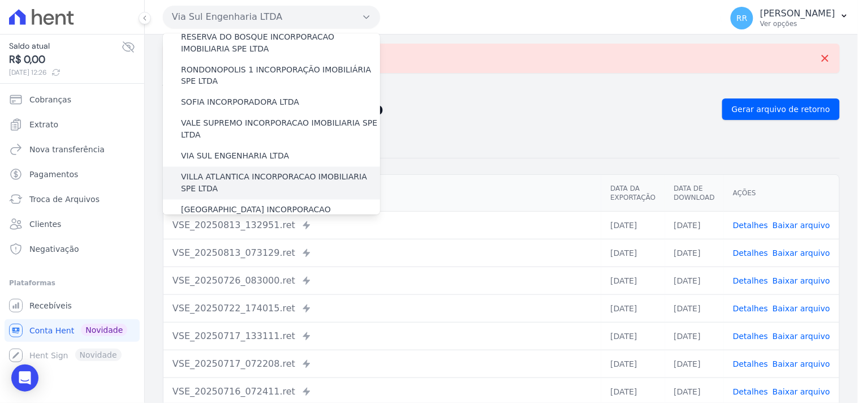
click at [232, 171] on label "VILLA ATLANTICA INCORPORACAO IMOBILIARIA SPE LTDA" at bounding box center [280, 183] width 199 height 24
click at [0, 0] on input "VILLA ATLANTICA INCORPORACAO IMOBILIARIA SPE LTDA" at bounding box center [0, 0] width 0 height 0
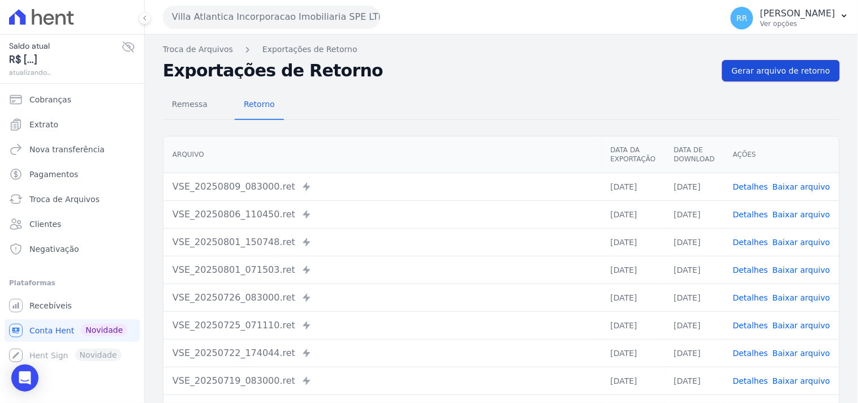
click at [773, 70] on span "Gerar arquivo de retorno" at bounding box center [781, 70] width 98 height 11
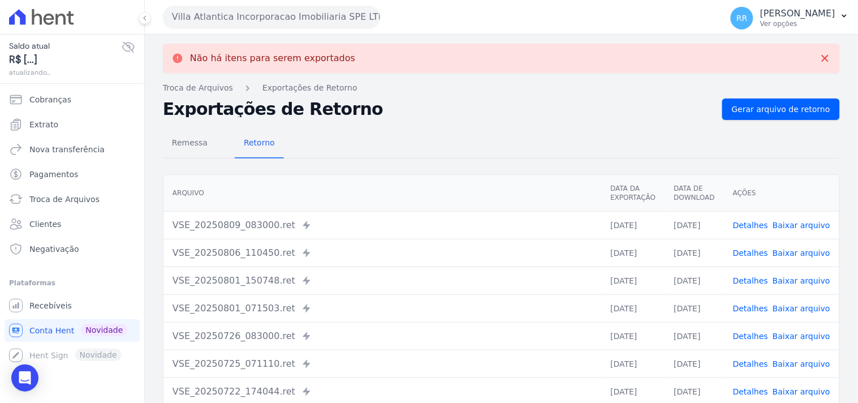
click at [188, 21] on button "Villa Atlantica Incorporacao Imobiliaria SPE LTDA" at bounding box center [271, 17] width 217 height 23
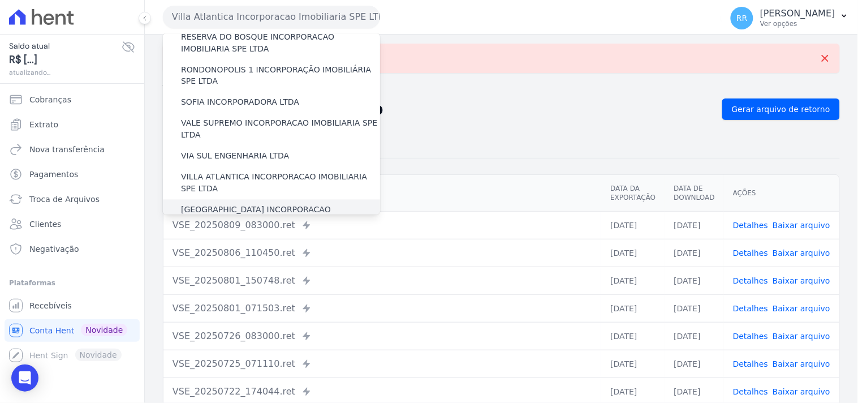
click at [227, 200] on div "[GEOGRAPHIC_DATA] INCORPORACAO IMOBILIARIA SPE LTDA" at bounding box center [271, 216] width 217 height 33
click at [232, 204] on label "[GEOGRAPHIC_DATA] INCORPORACAO IMOBILIARIA SPE LTDA" at bounding box center [280, 216] width 199 height 24
click at [0, 0] on input "[GEOGRAPHIC_DATA] INCORPORACAO IMOBILIARIA SPE LTDA" at bounding box center [0, 0] width 0 height 0
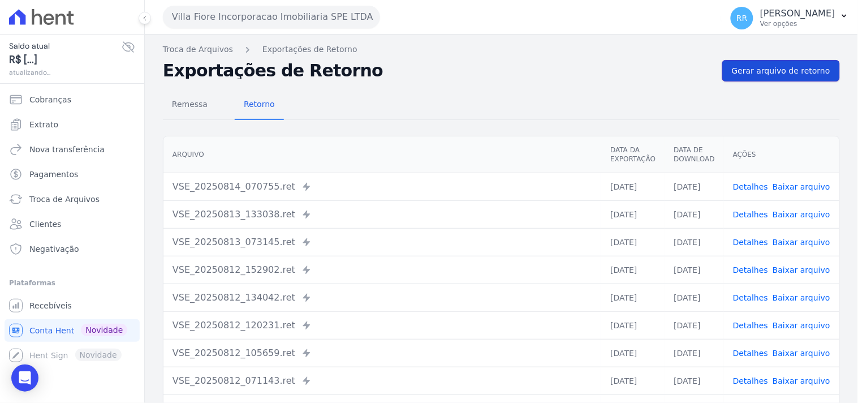
click at [784, 65] on span "Gerar arquivo de retorno" at bounding box center [781, 70] width 98 height 11
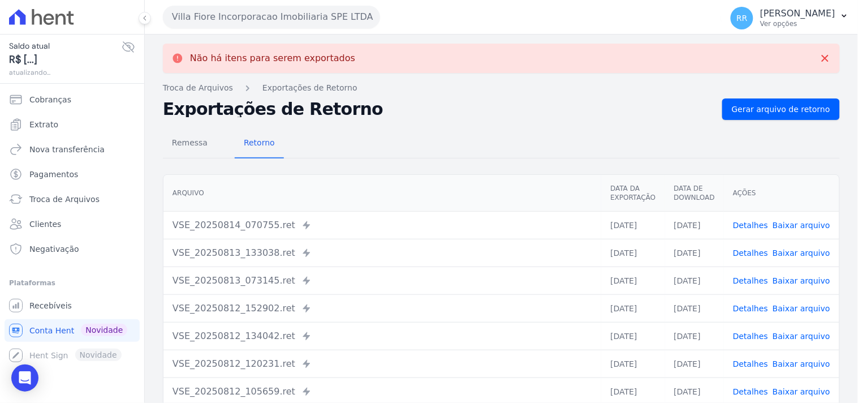
click at [251, 23] on button "Villa Fiore Incorporacao Imobiliaria SPE LTDA" at bounding box center [271, 17] width 217 height 23
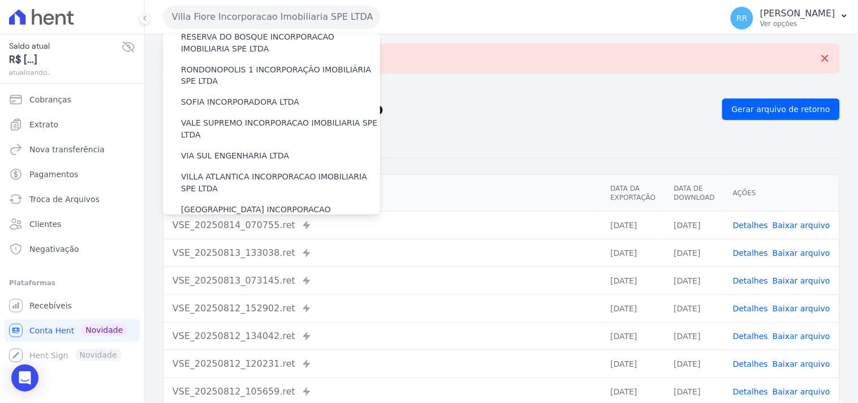
click at [211, 237] on label "VILLA TROPICAL INCORPORAÇÃO IMOBILIÁRIA SPE LTDA" at bounding box center [280, 249] width 199 height 24
click at [0, 0] on input "VILLA TROPICAL INCORPORAÇÃO IMOBILIÁRIA SPE LTDA" at bounding box center [0, 0] width 0 height 0
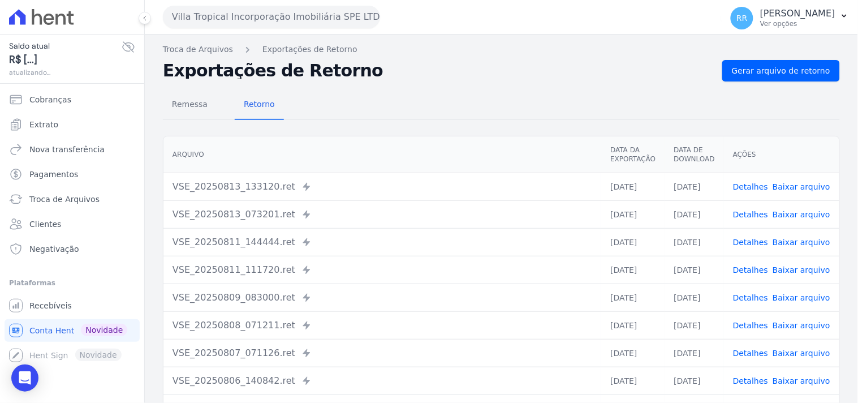
click at [821, 57] on div "Troca de Arquivos Exportações de Retorno Exportações de Retorno Gerar arquivo d…" at bounding box center [501, 266] width 713 height 465
click at [805, 65] on span "Gerar arquivo de retorno" at bounding box center [781, 70] width 98 height 11
click at [467, 165] on th "Arquivo" at bounding box center [382, 154] width 438 height 37
